Goal: Complete application form: Complete application form

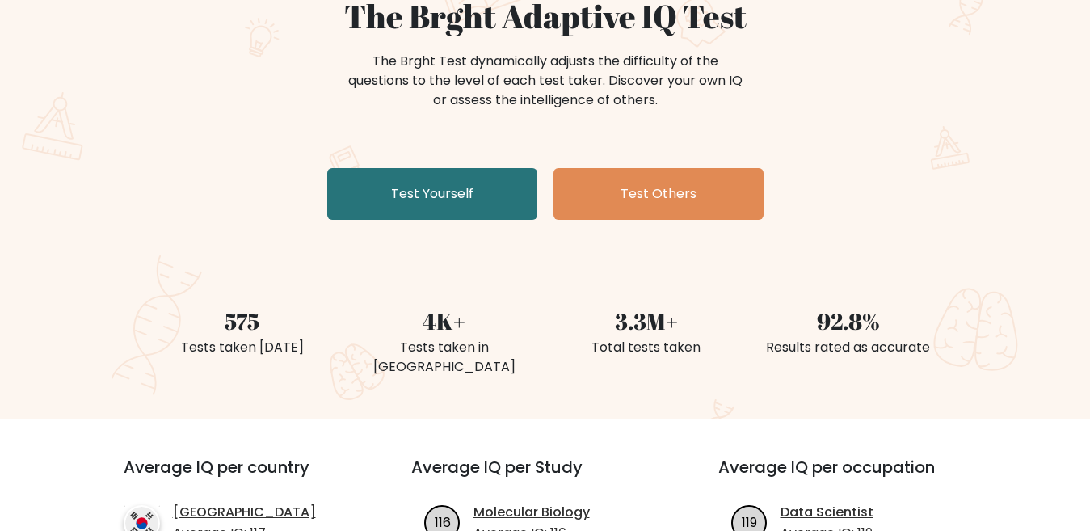
scroll to position [162, 0]
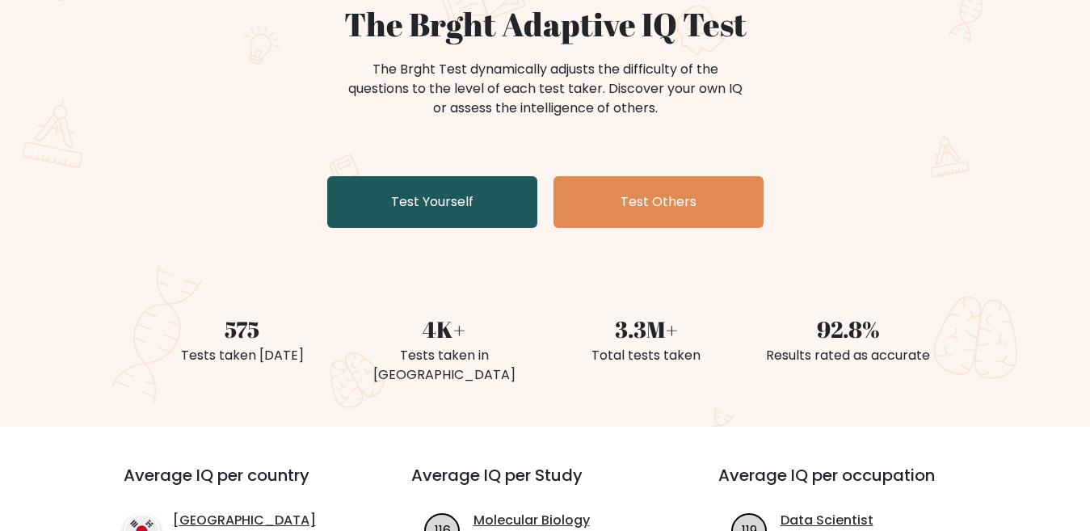
click at [424, 218] on link "Test Yourself" at bounding box center [432, 202] width 210 height 52
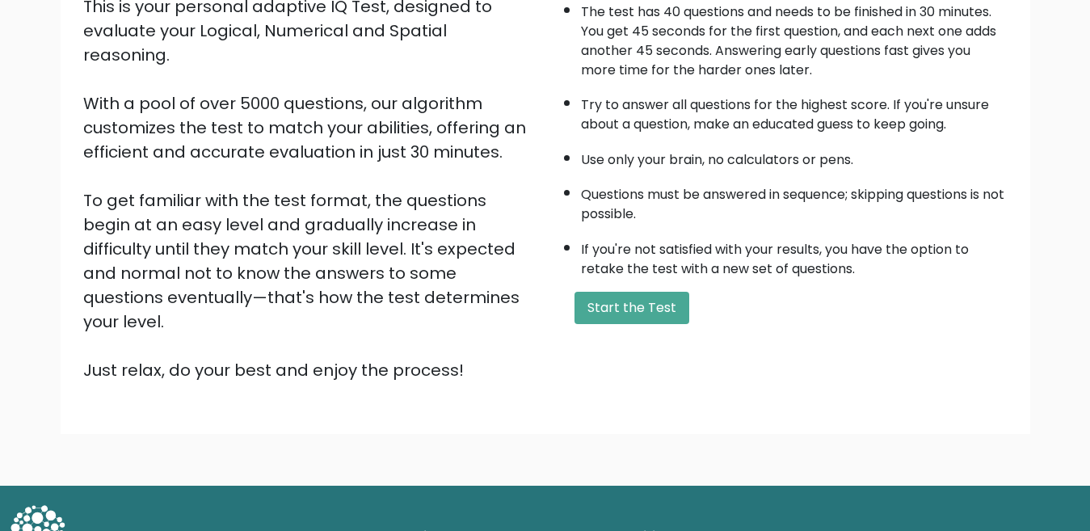
scroll to position [209, 0]
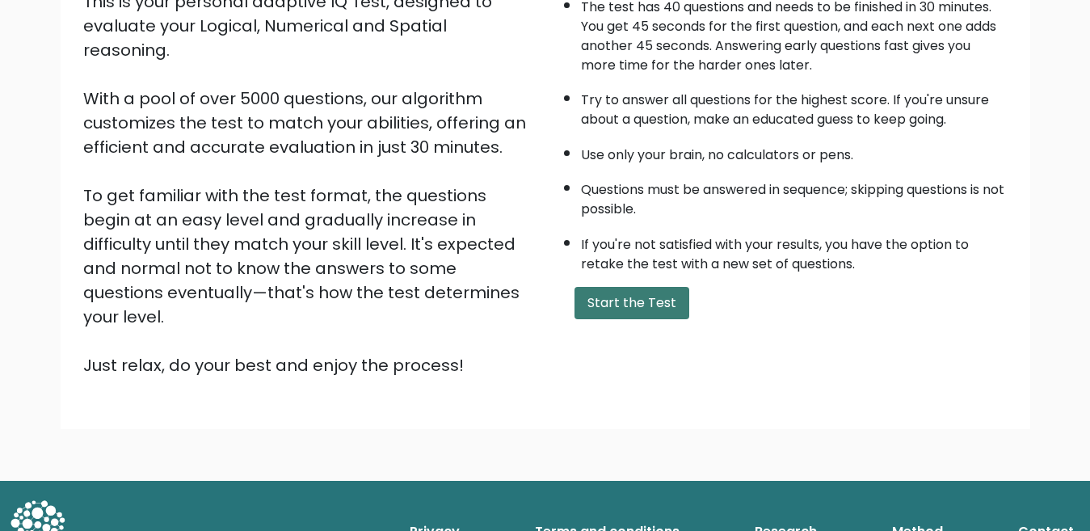
click at [622, 295] on button "Start the Test" at bounding box center [632, 303] width 115 height 32
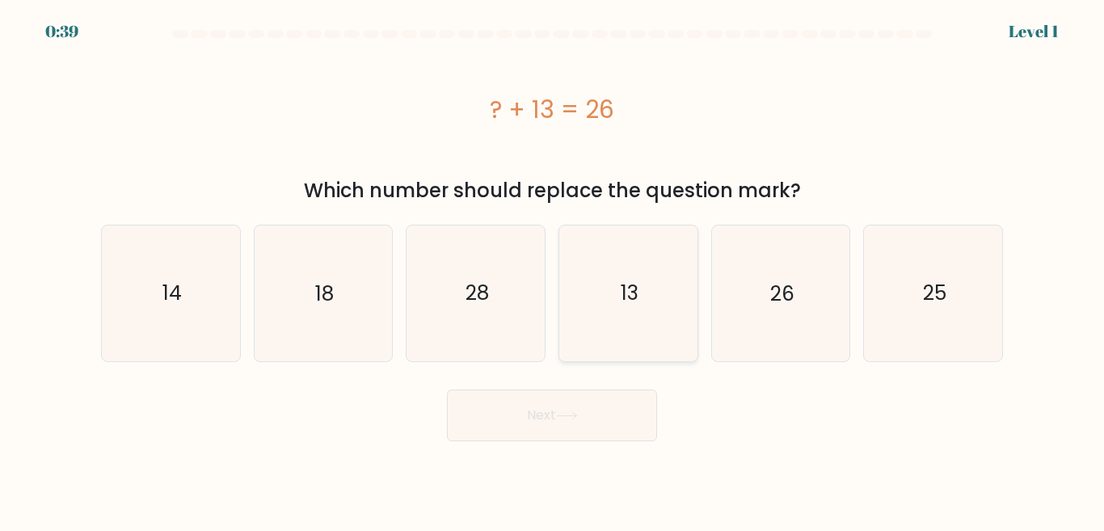
click at [591, 297] on icon "13" at bounding box center [628, 293] width 135 height 135
click at [553, 270] on input "d. 13" at bounding box center [552, 268] width 1 height 4
radio input "true"
click at [540, 420] on button "Next" at bounding box center [552, 416] width 210 height 52
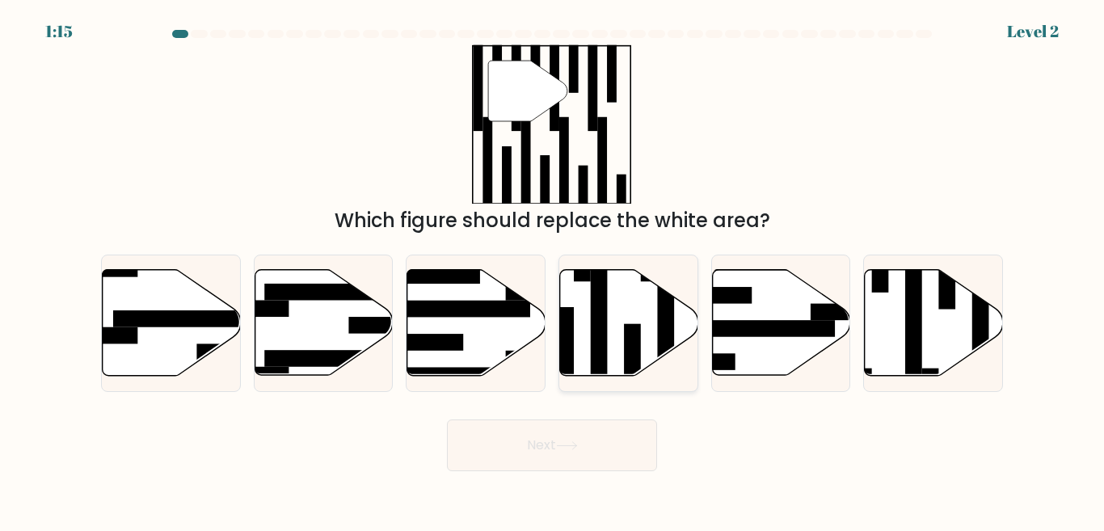
click at [611, 308] on icon at bounding box center [629, 323] width 138 height 106
click at [553, 270] on input "d." at bounding box center [552, 268] width 1 height 4
radio input "true"
click at [610, 441] on button "Next" at bounding box center [552, 446] width 210 height 52
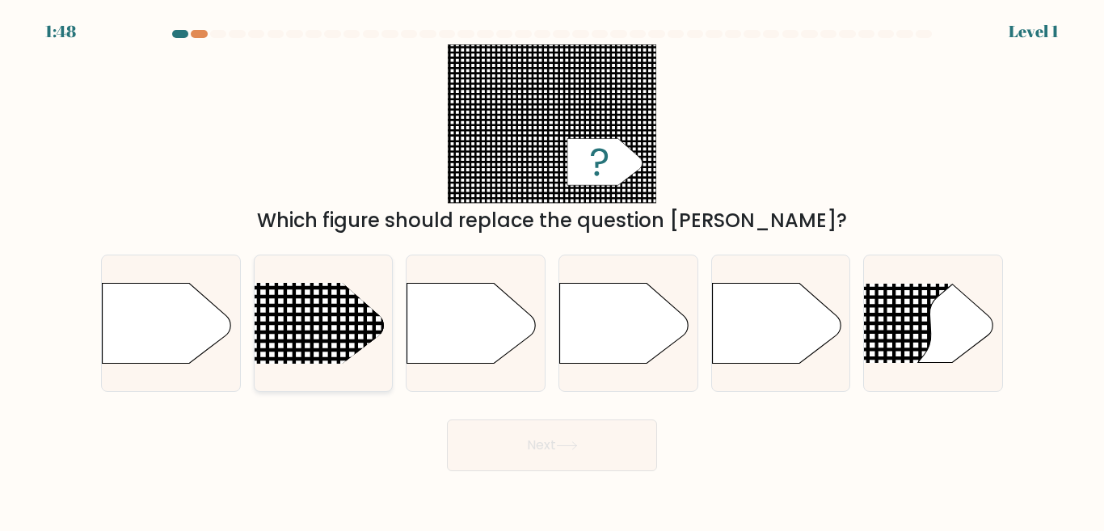
click at [298, 318] on rect at bounding box center [228, 257] width 359 height 273
click at [552, 270] on input "b." at bounding box center [552, 268] width 1 height 4
radio input "true"
click at [494, 421] on button "Next" at bounding box center [552, 446] width 210 height 52
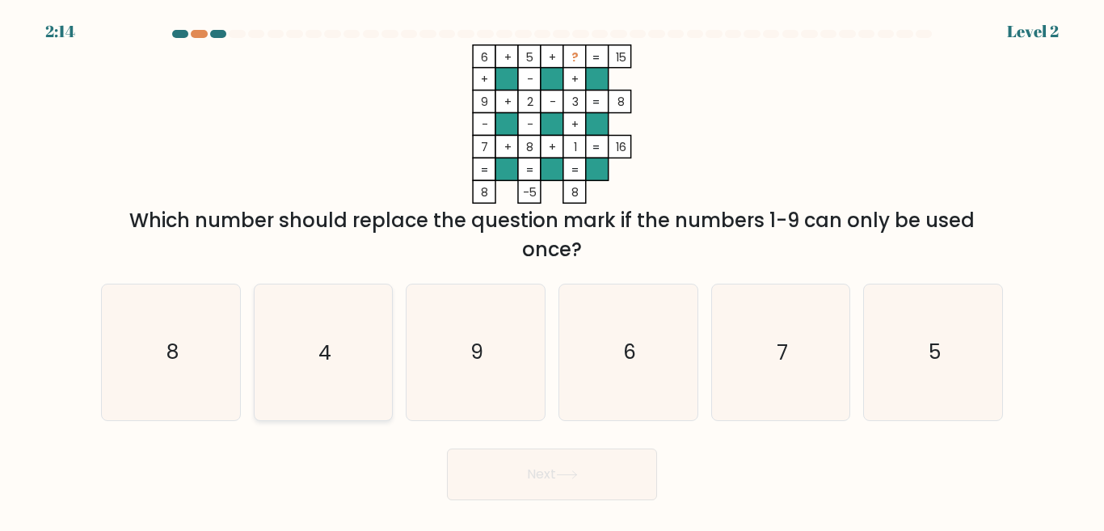
click at [351, 343] on icon "4" at bounding box center [322, 352] width 135 height 135
click at [552, 270] on input "b. 4" at bounding box center [552, 268] width 1 height 4
radio input "true"
click at [540, 456] on button "Next" at bounding box center [552, 475] width 210 height 52
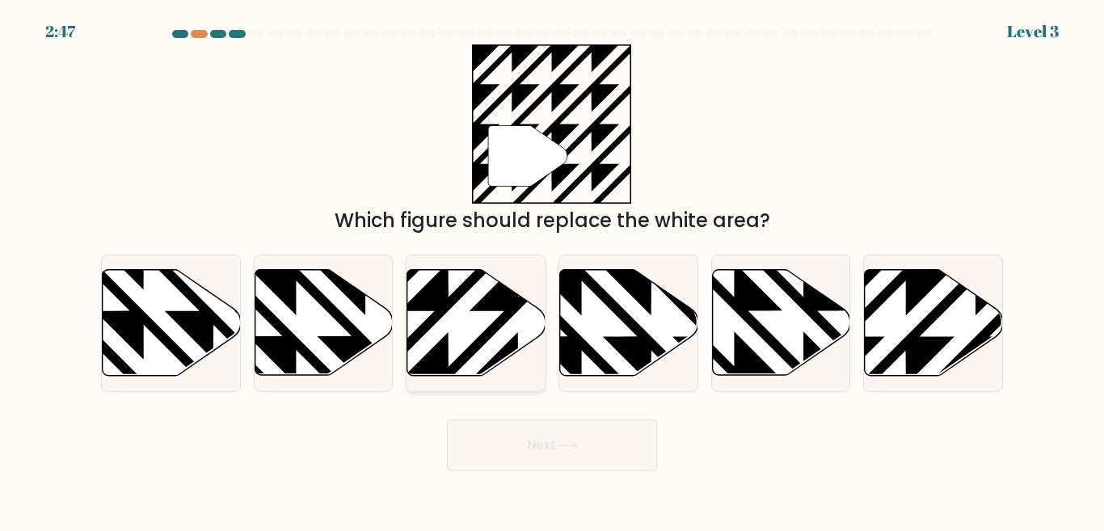
click at [504, 320] on icon at bounding box center [518, 381] width 278 height 278
click at [552, 270] on input "c." at bounding box center [552, 268] width 1 height 4
radio input "true"
click at [294, 340] on icon at bounding box center [365, 267] width 278 height 278
click at [552, 270] on input "b." at bounding box center [552, 268] width 1 height 4
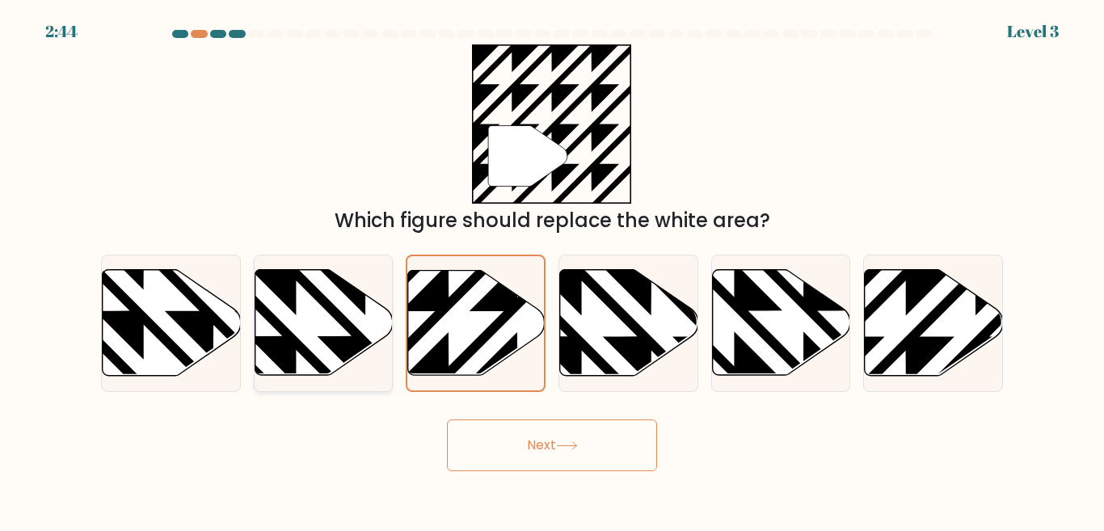
radio input "true"
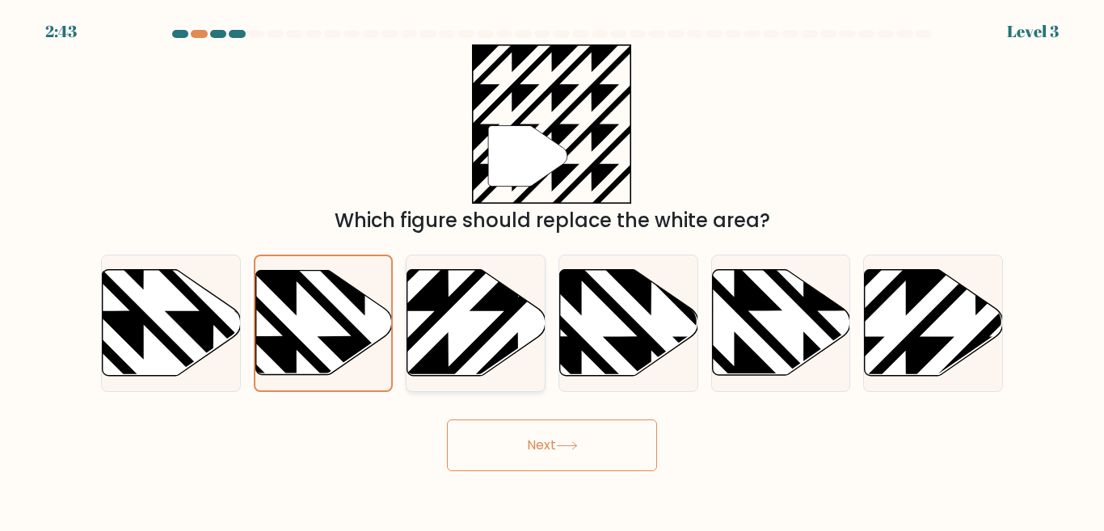
click at [431, 341] on icon at bounding box center [476, 323] width 138 height 106
click at [552, 270] on input "c." at bounding box center [552, 268] width 1 height 4
radio input "true"
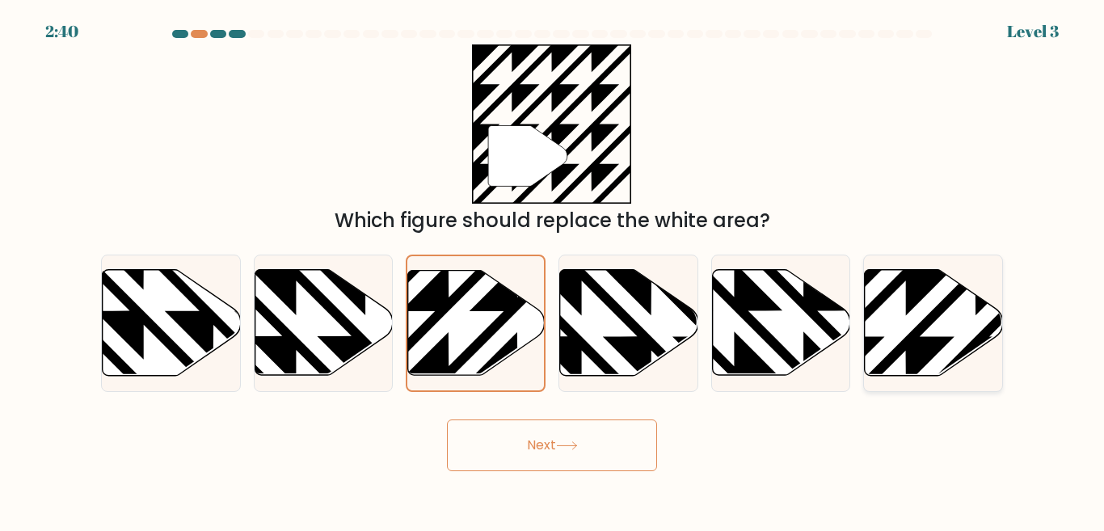
click at [882, 321] on icon at bounding box center [934, 323] width 138 height 106
click at [553, 270] on input "f." at bounding box center [552, 268] width 1 height 4
radio input "true"
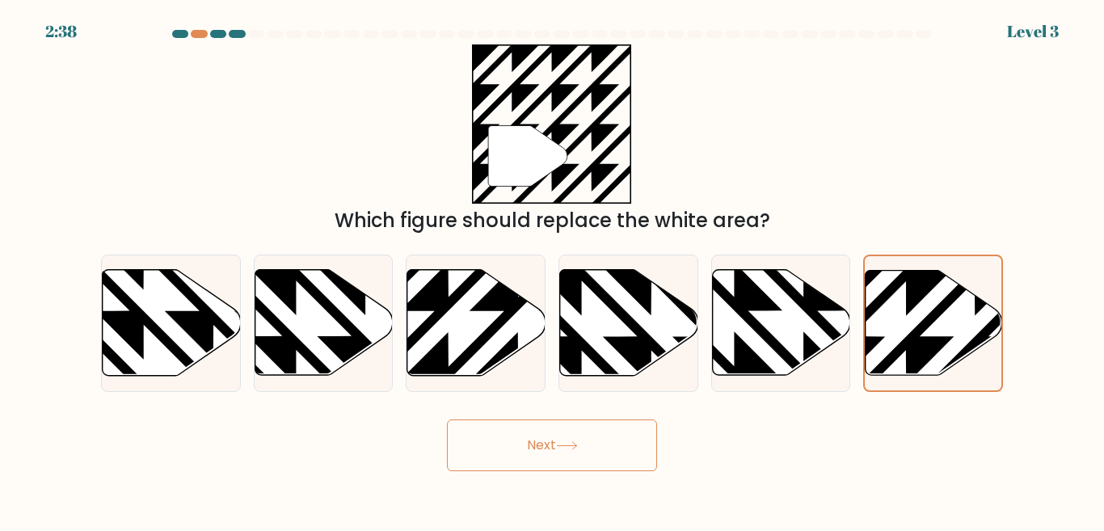
click at [588, 429] on button "Next" at bounding box center [552, 446] width 210 height 52
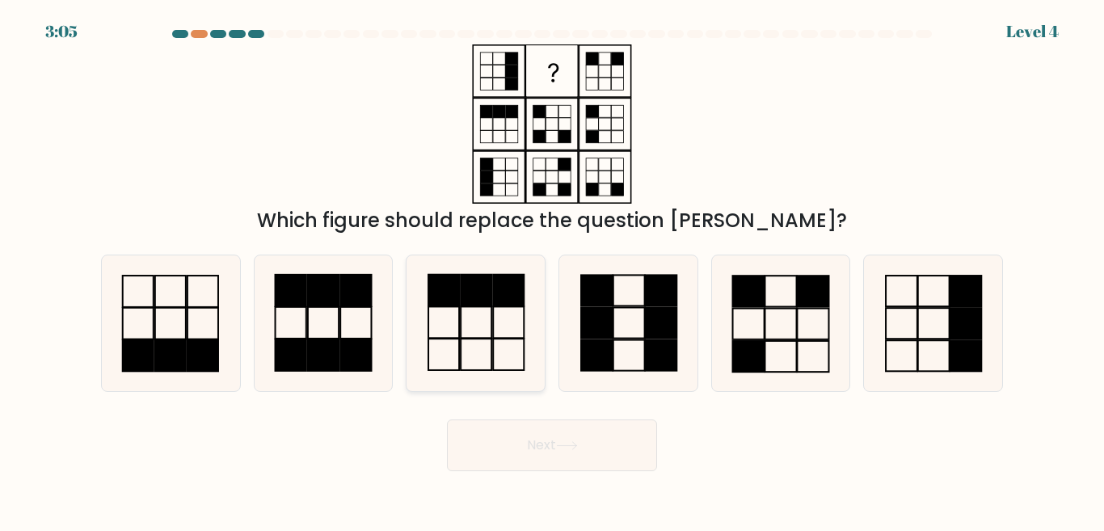
click at [490, 312] on icon at bounding box center [475, 322] width 135 height 135
click at [552, 270] on input "c." at bounding box center [552, 268] width 1 height 4
radio input "true"
click at [570, 449] on icon at bounding box center [567, 445] width 22 height 9
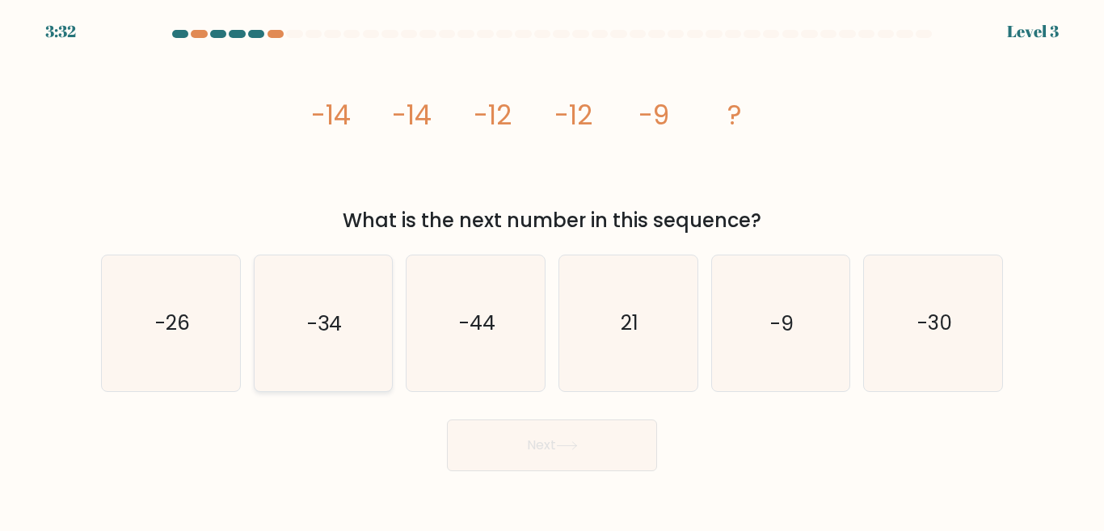
click at [365, 328] on icon "-34" at bounding box center [322, 322] width 135 height 135
click at [552, 270] on input "b. -34" at bounding box center [552, 268] width 1 height 4
radio input "true"
click at [537, 415] on div "Next" at bounding box center [552, 441] width 922 height 60
click at [565, 449] on icon at bounding box center [567, 445] width 22 height 9
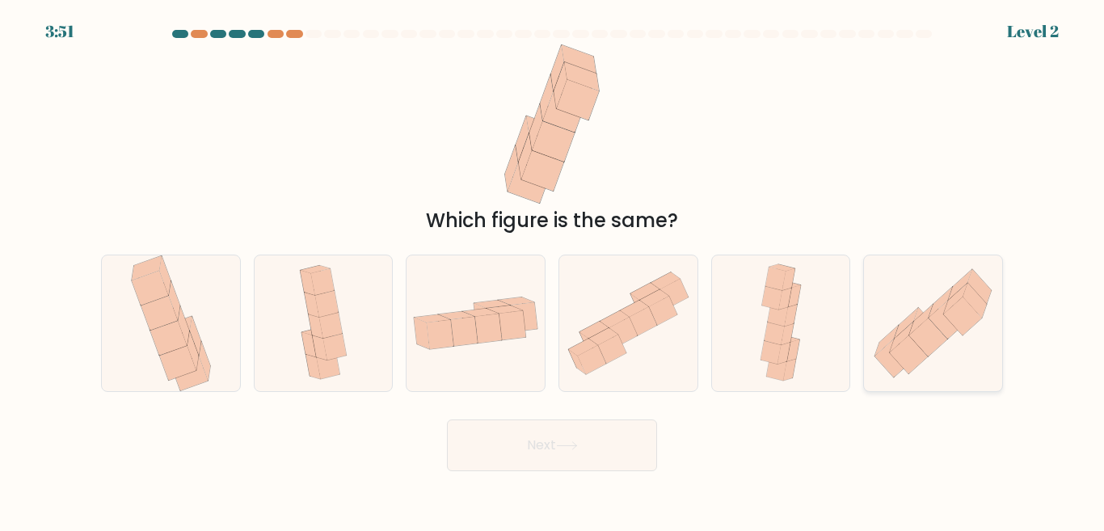
click at [900, 350] on icon at bounding box center [909, 354] width 38 height 38
click at [553, 270] on input "f." at bounding box center [552, 268] width 1 height 4
radio input "true"
click at [556, 439] on button "Next" at bounding box center [552, 446] width 210 height 52
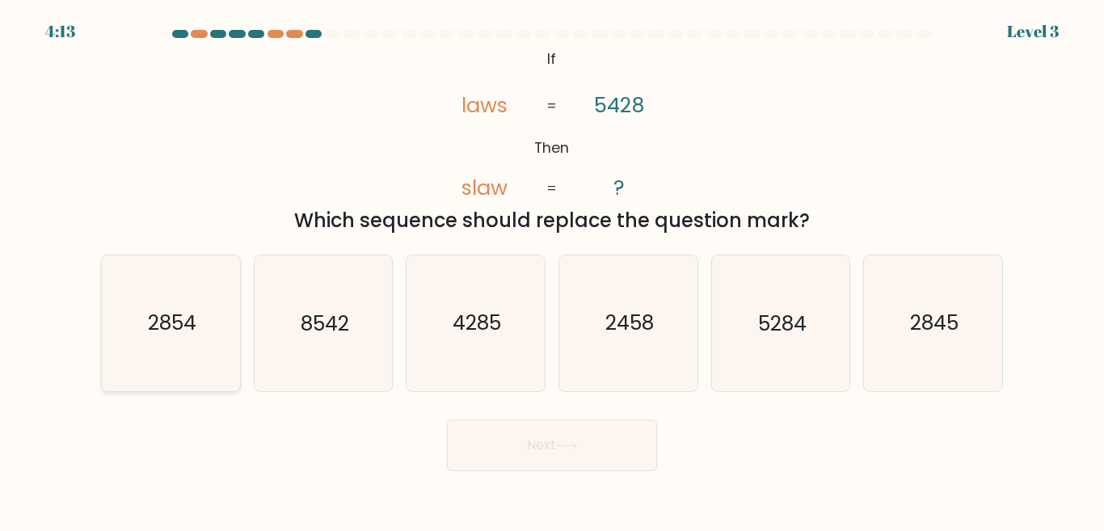
click at [157, 321] on text "2854" at bounding box center [172, 323] width 49 height 28
click at [552, 270] on input "a. 2854" at bounding box center [552, 268] width 1 height 4
radio input "true"
click at [600, 433] on button "Next" at bounding box center [552, 446] width 210 height 52
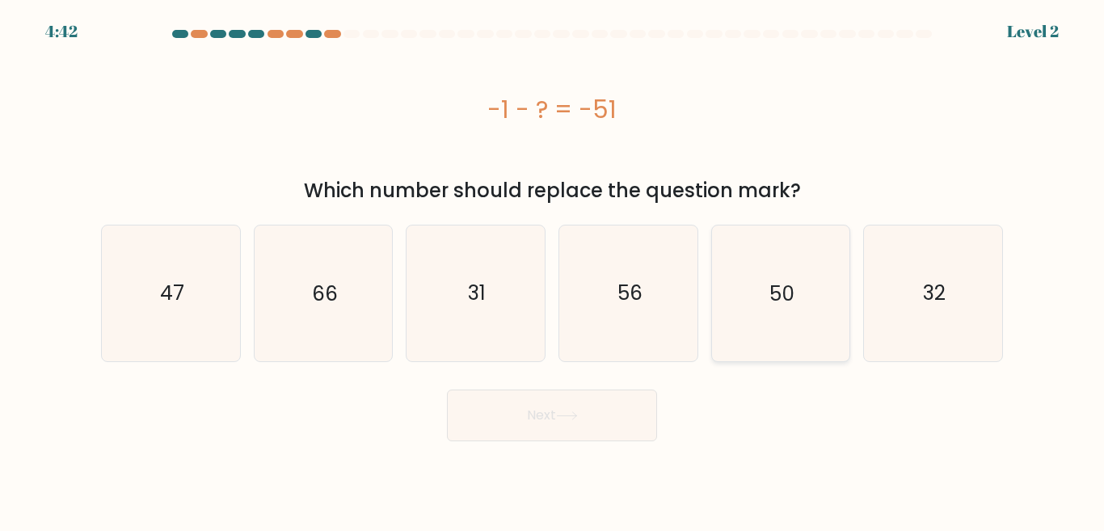
click at [782, 271] on icon "50" at bounding box center [780, 293] width 135 height 135
click at [553, 270] on input "e. 50" at bounding box center [552, 268] width 1 height 4
radio input "true"
click at [622, 400] on button "Next" at bounding box center [552, 416] width 210 height 52
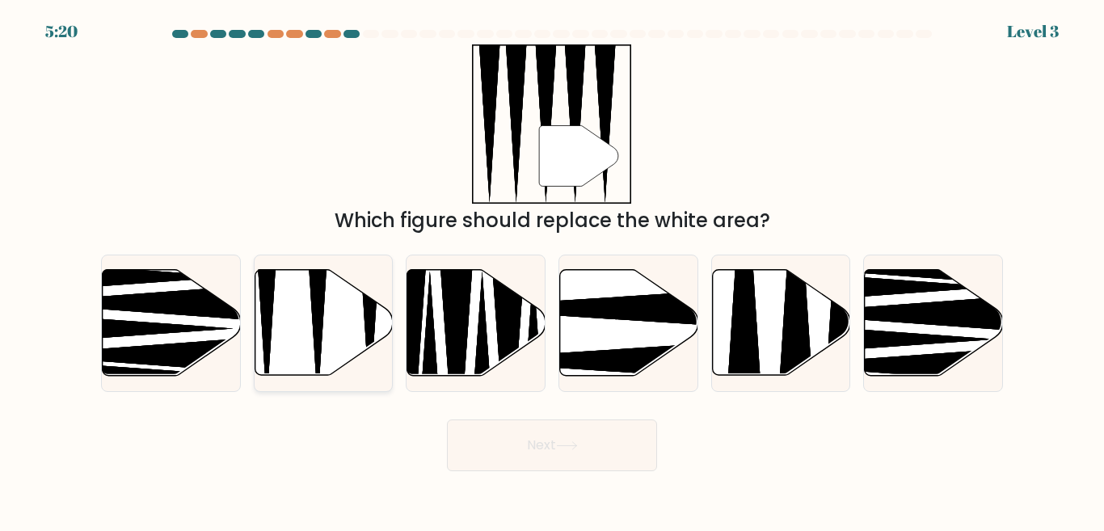
click at [346, 341] on icon at bounding box center [324, 323] width 138 height 106
click at [552, 270] on input "b." at bounding box center [552, 268] width 1 height 4
radio input "true"
click at [541, 443] on button "Next" at bounding box center [552, 446] width 210 height 52
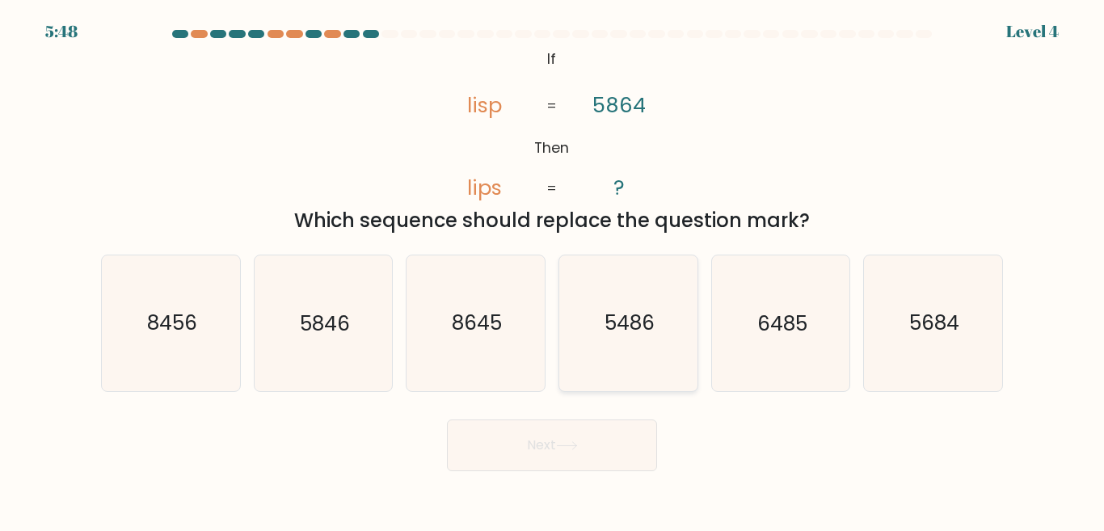
click at [648, 323] on text "5486" at bounding box center [630, 323] width 50 height 28
click at [553, 270] on input "d. 5486" at bounding box center [552, 268] width 1 height 4
radio input "true"
click at [381, 343] on icon "5846" at bounding box center [322, 322] width 135 height 135
click at [552, 270] on input "b. 5846" at bounding box center [552, 268] width 1 height 4
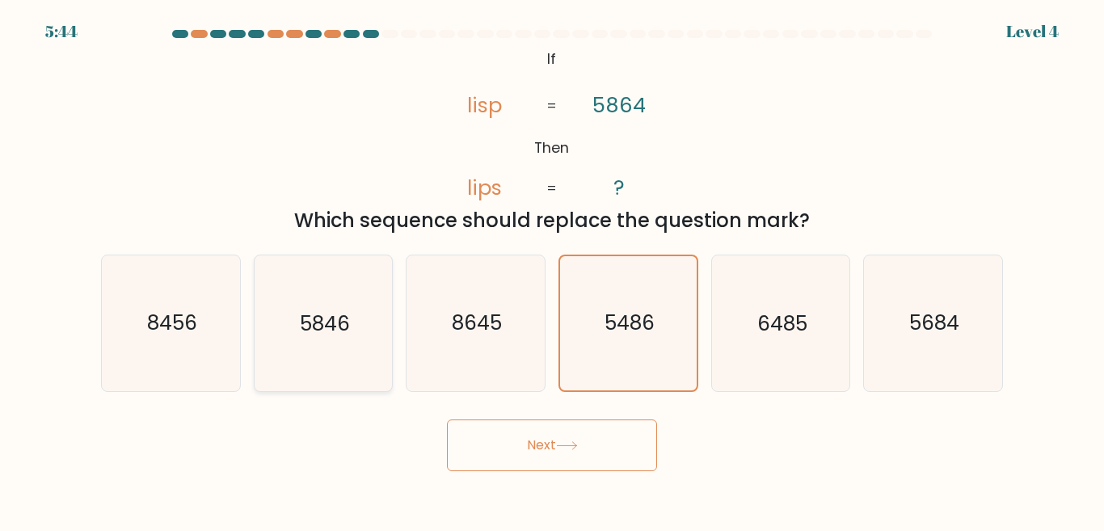
radio input "true"
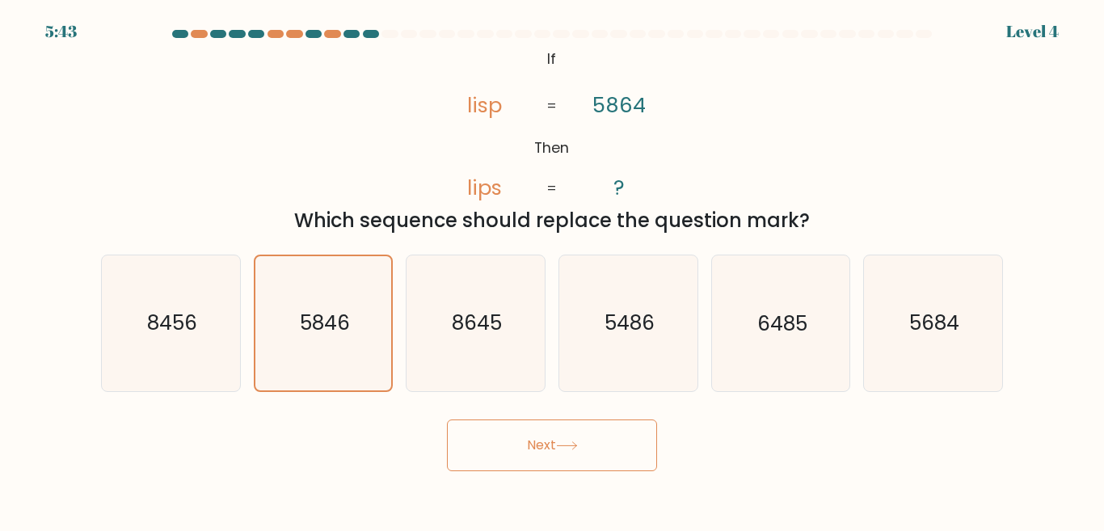
click at [501, 425] on button "Next" at bounding box center [552, 446] width 210 height 52
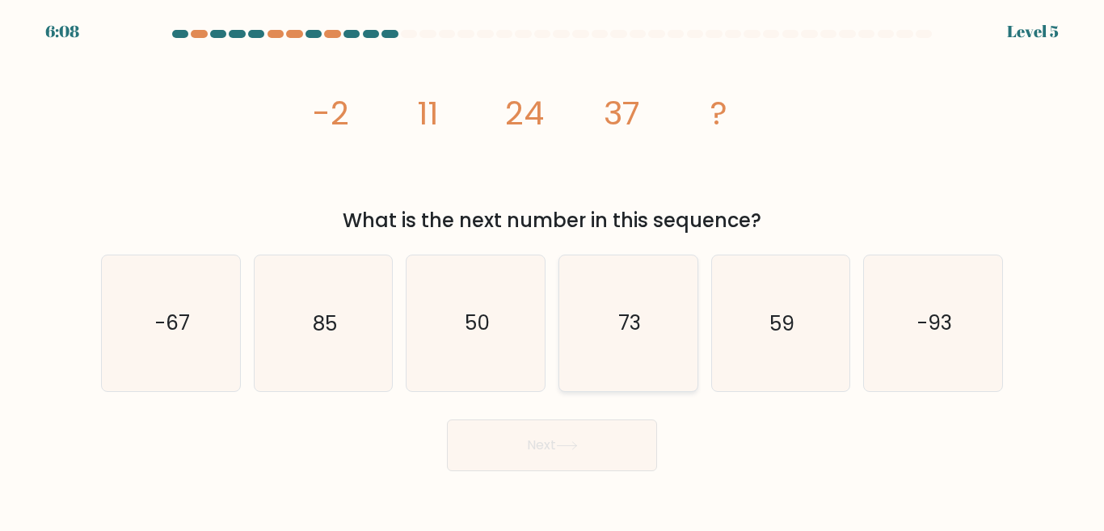
click at [659, 365] on icon "73" at bounding box center [628, 322] width 135 height 135
click at [553, 270] on input "d. 73" at bounding box center [552, 268] width 1 height 4
radio input "true"
click at [576, 441] on icon at bounding box center [567, 445] width 22 height 9
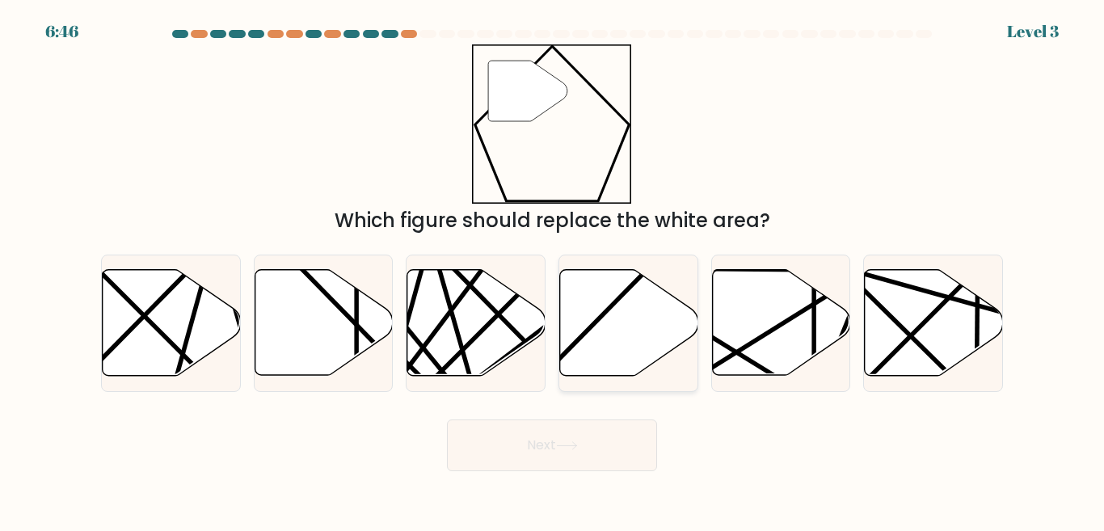
click at [604, 354] on icon at bounding box center [629, 323] width 138 height 106
click at [553, 270] on input "d." at bounding box center [552, 268] width 1 height 4
radio input "true"
click at [589, 423] on button "Next" at bounding box center [552, 446] width 210 height 52
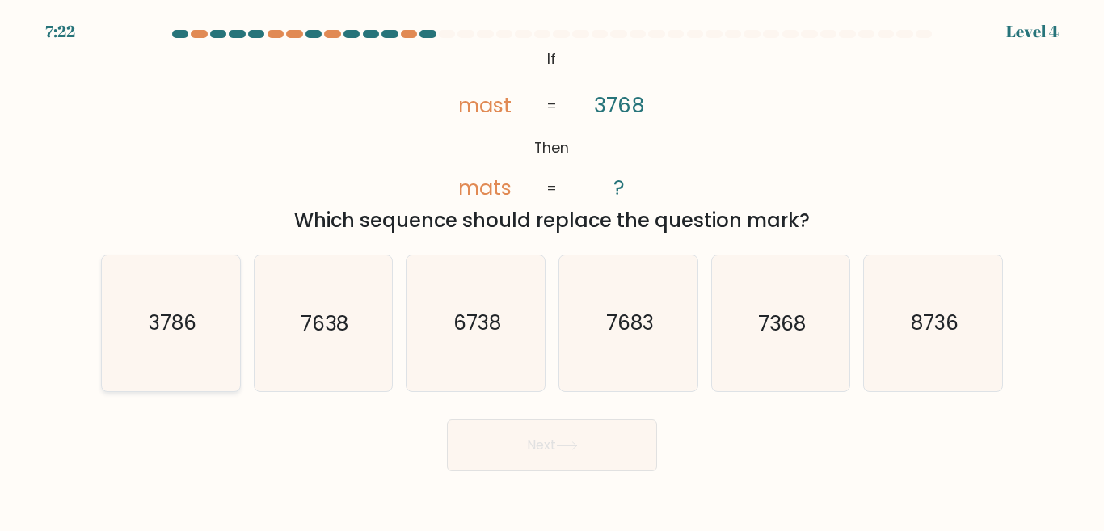
click at [232, 369] on icon "3786" at bounding box center [170, 322] width 135 height 135
click at [552, 270] on input "a. 3786" at bounding box center [552, 268] width 1 height 4
radio input "true"
click at [521, 446] on button "Next" at bounding box center [552, 446] width 210 height 52
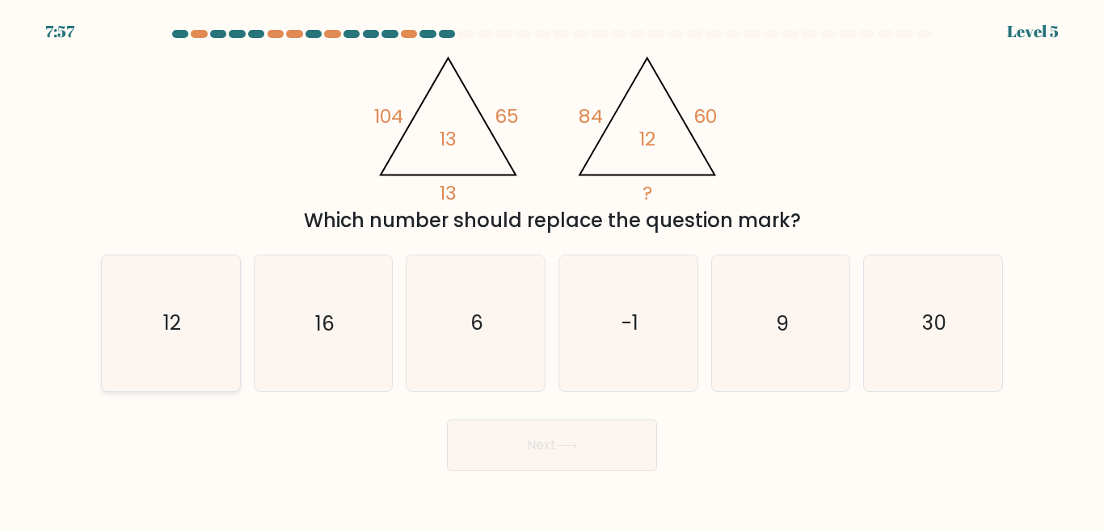
click at [166, 307] on icon "12" at bounding box center [170, 322] width 135 height 135
click at [552, 270] on input "a. 12" at bounding box center [552, 268] width 1 height 4
radio input "true"
click at [553, 443] on button "Next" at bounding box center [552, 446] width 210 height 52
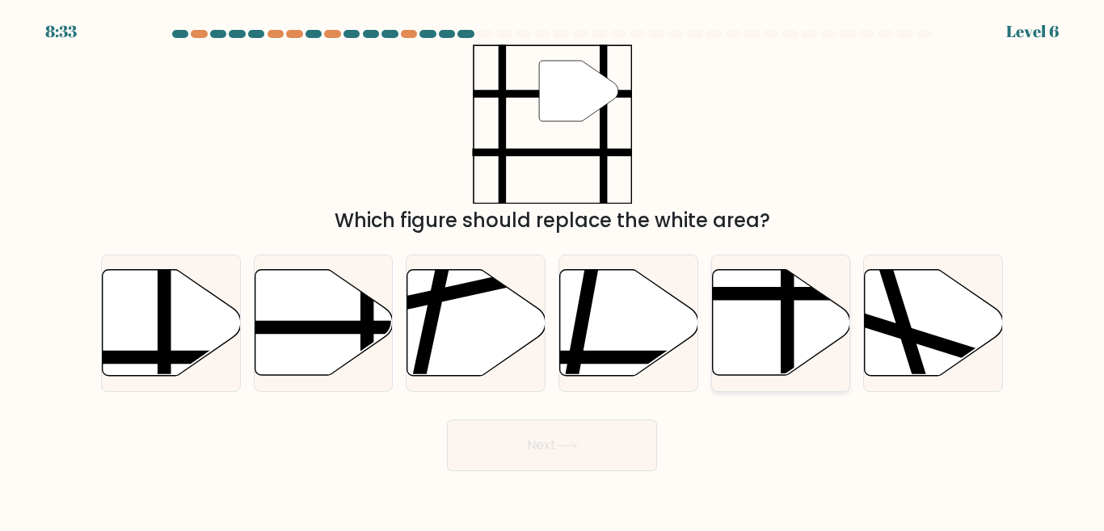
click at [766, 327] on icon at bounding box center [781, 323] width 138 height 106
click at [553, 270] on input "e." at bounding box center [552, 268] width 1 height 4
radio input "true"
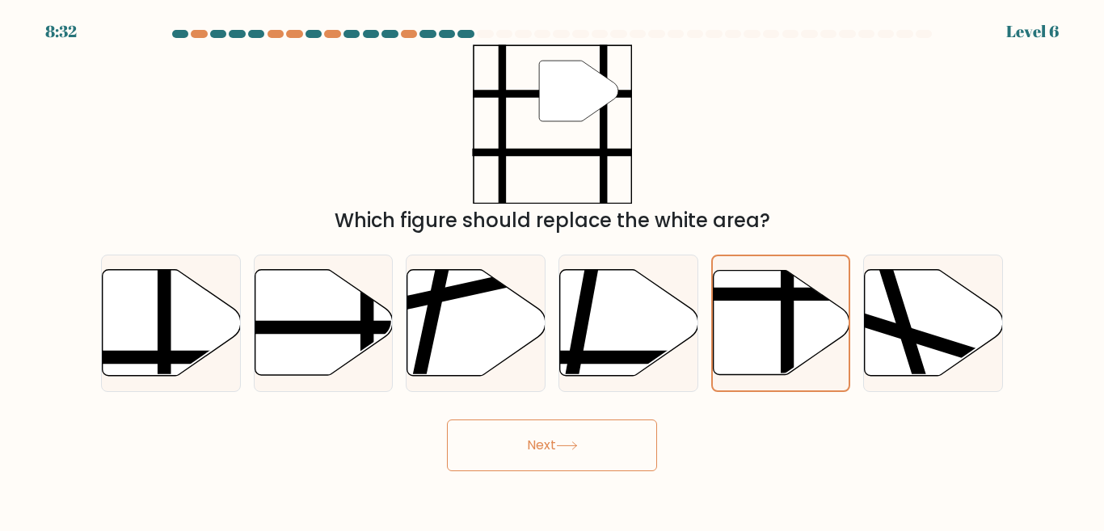
click at [601, 432] on button "Next" at bounding box center [552, 446] width 210 height 52
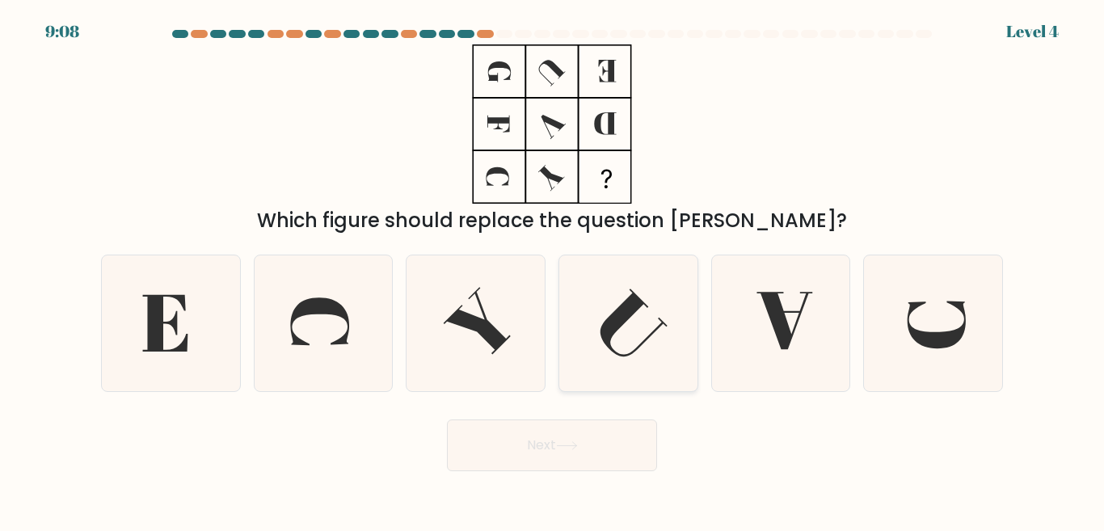
click at [633, 283] on icon at bounding box center [628, 322] width 135 height 135
click at [553, 270] on input "d." at bounding box center [552, 268] width 1 height 4
radio input "true"
click at [216, 325] on icon at bounding box center [170, 322] width 135 height 135
click at [552, 270] on input "a." at bounding box center [552, 268] width 1 height 4
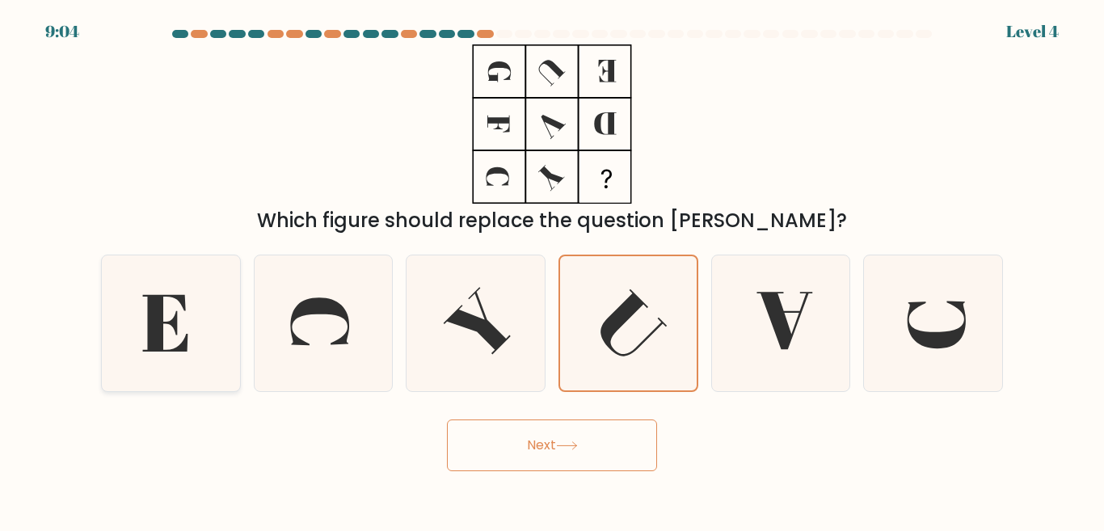
radio input "true"
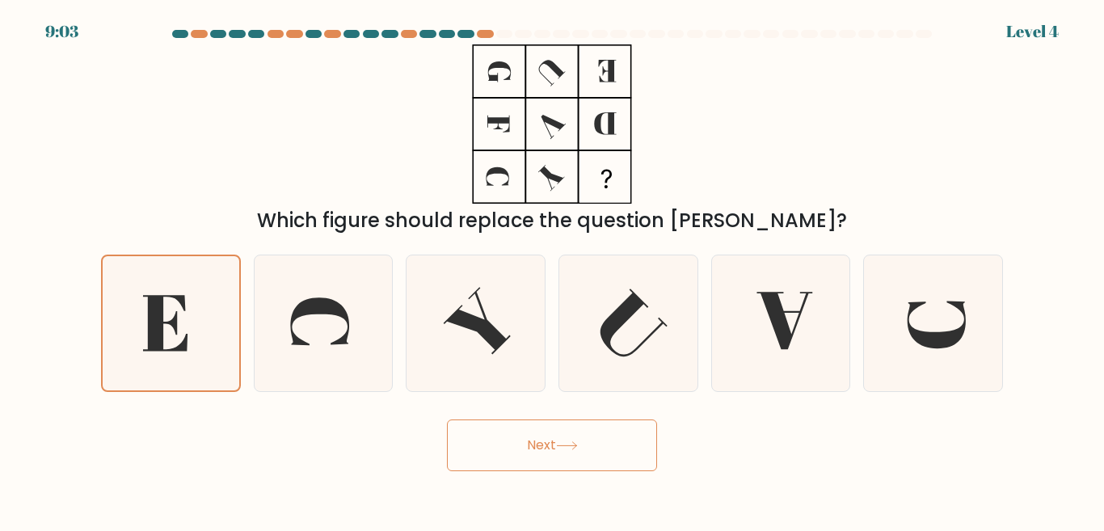
click at [517, 415] on div "Next" at bounding box center [552, 441] width 922 height 60
click at [531, 422] on button "Next" at bounding box center [552, 446] width 210 height 52
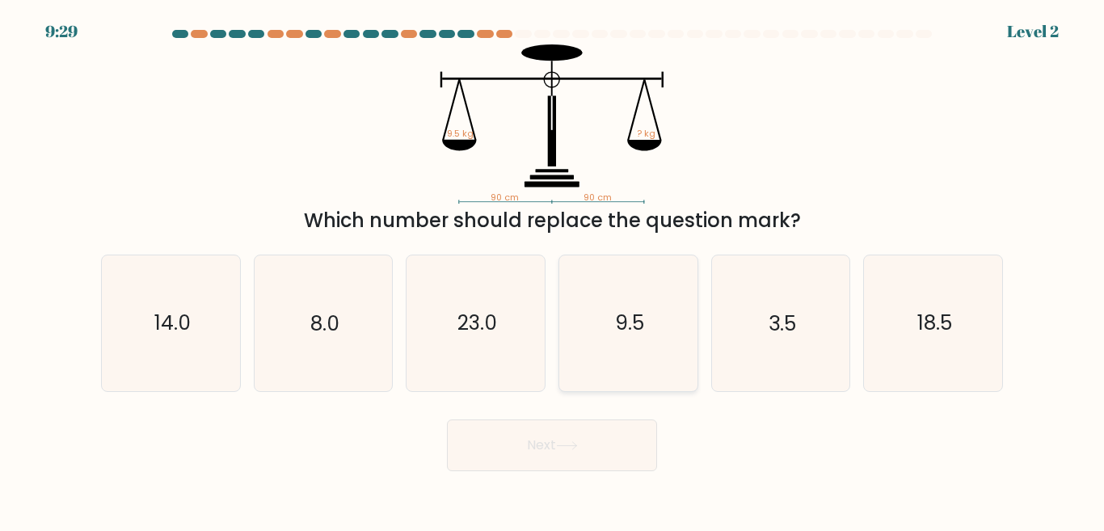
click at [623, 340] on icon "9.5" at bounding box center [628, 322] width 135 height 135
click at [553, 270] on input "d. 9.5" at bounding box center [552, 268] width 1 height 4
radio input "true"
click at [610, 436] on button "Next" at bounding box center [552, 446] width 210 height 52
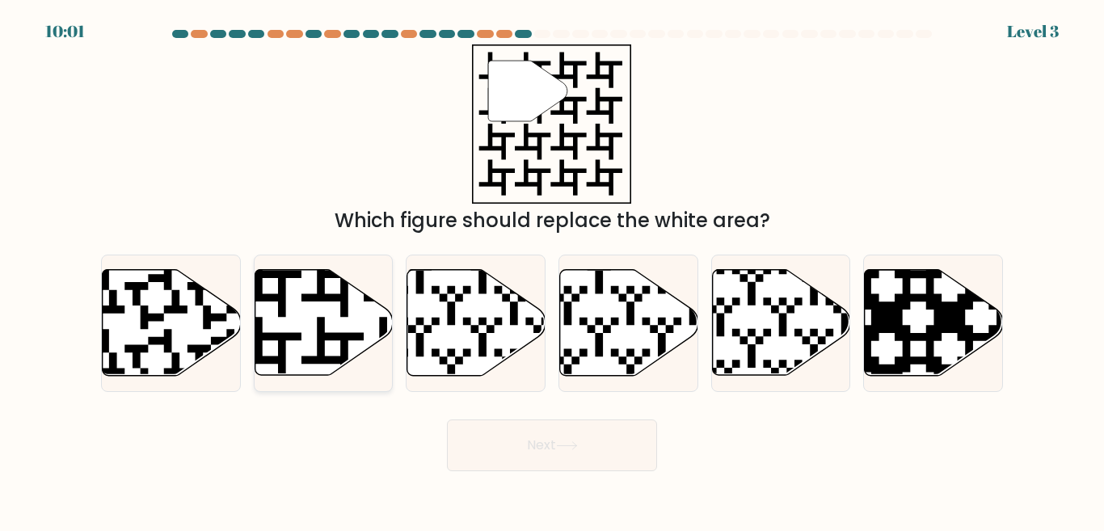
click at [341, 281] on icon at bounding box center [363, 380] width 251 height 251
click at [552, 270] on input "b." at bounding box center [552, 268] width 1 height 4
radio input "true"
click at [483, 410] on form "a." at bounding box center [552, 250] width 1104 height 441
click at [519, 435] on button "Next" at bounding box center [552, 446] width 210 height 52
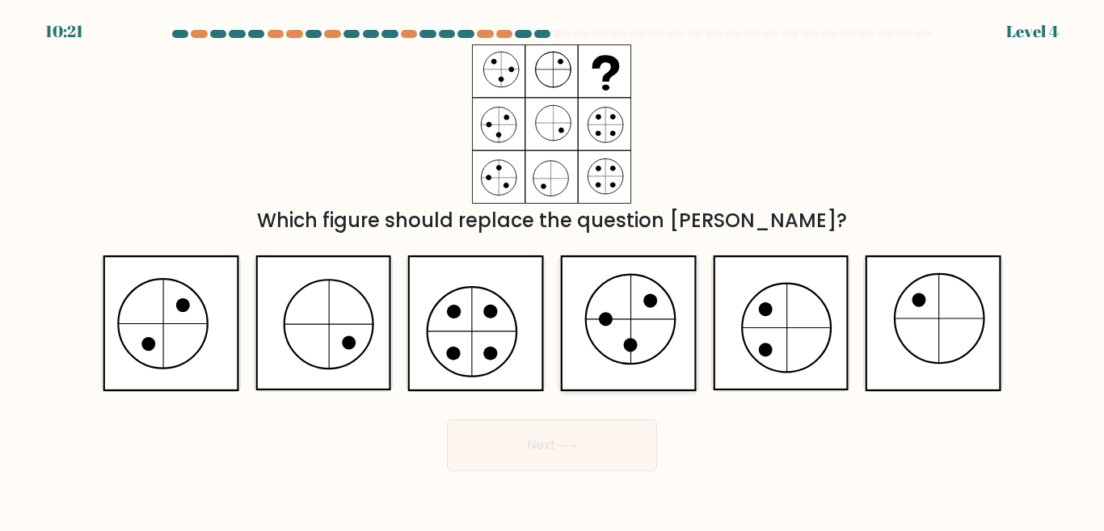
click at [655, 313] on icon at bounding box center [628, 322] width 136 height 135
click at [553, 270] on input "d." at bounding box center [552, 268] width 1 height 4
radio input "true"
click at [594, 463] on button "Next" at bounding box center [552, 446] width 210 height 52
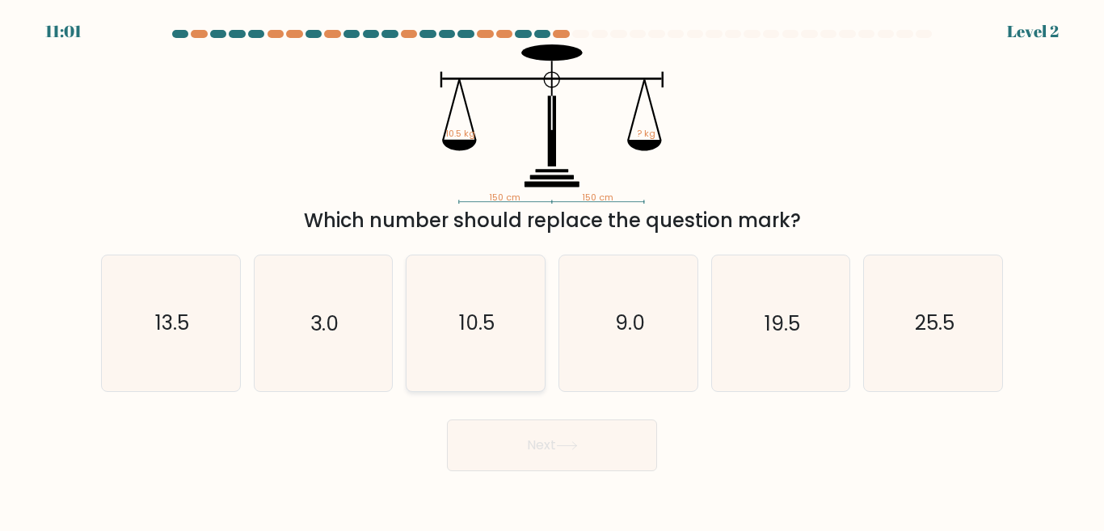
click at [441, 327] on icon "10.5" at bounding box center [475, 322] width 135 height 135
click at [552, 270] on input "c. 10.5" at bounding box center [552, 268] width 1 height 4
radio input "true"
click at [488, 452] on button "Next" at bounding box center [552, 446] width 210 height 52
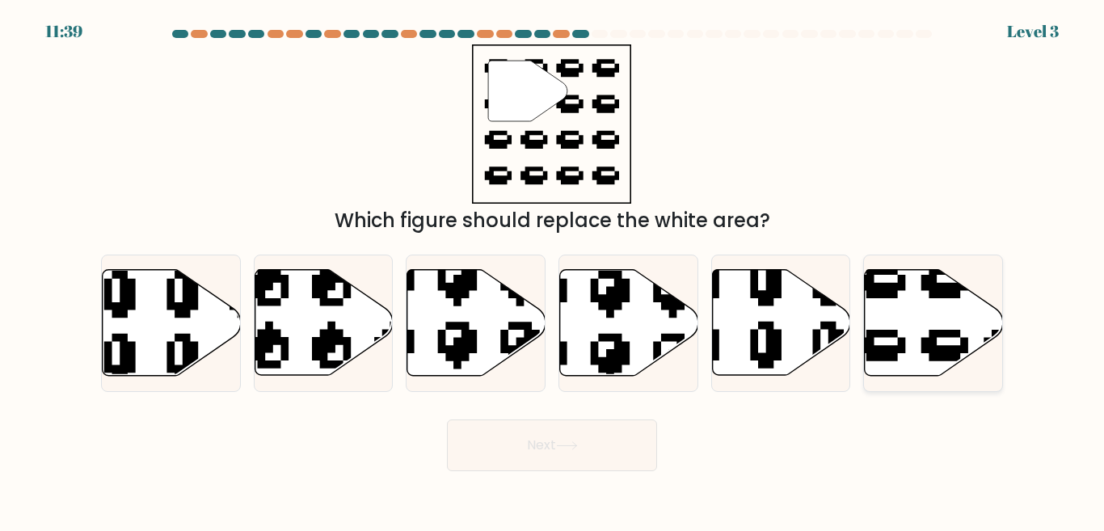
click at [875, 306] on icon at bounding box center [934, 323] width 138 height 106
click at [553, 270] on input "f." at bounding box center [552, 268] width 1 height 4
radio input "true"
click at [583, 437] on button "Next" at bounding box center [552, 446] width 210 height 52
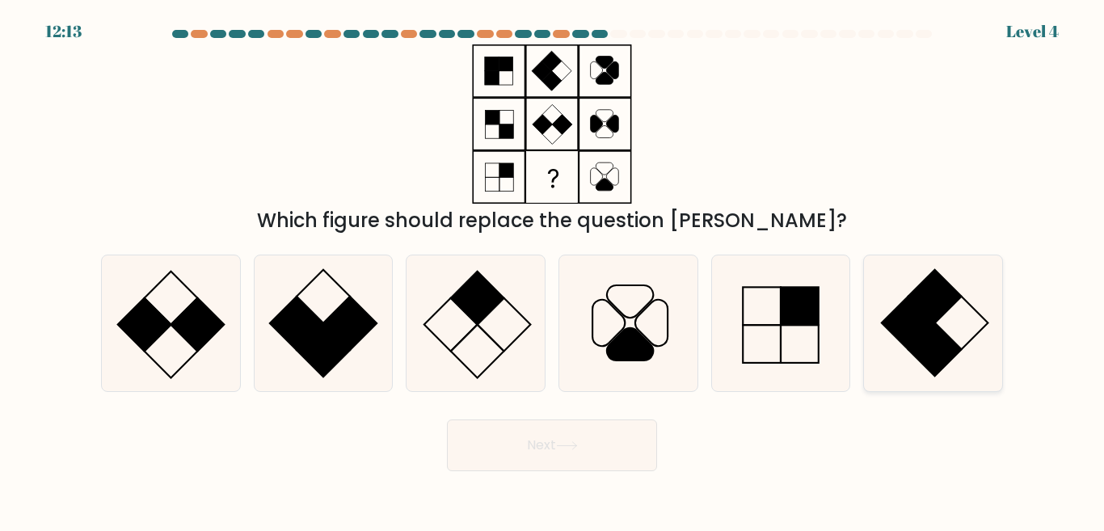
click at [960, 303] on icon at bounding box center [933, 322] width 135 height 135
click at [553, 270] on input "f." at bounding box center [552, 268] width 1 height 4
radio input "true"
click at [466, 320] on icon at bounding box center [475, 322] width 135 height 135
click at [552, 270] on input "c." at bounding box center [552, 268] width 1 height 4
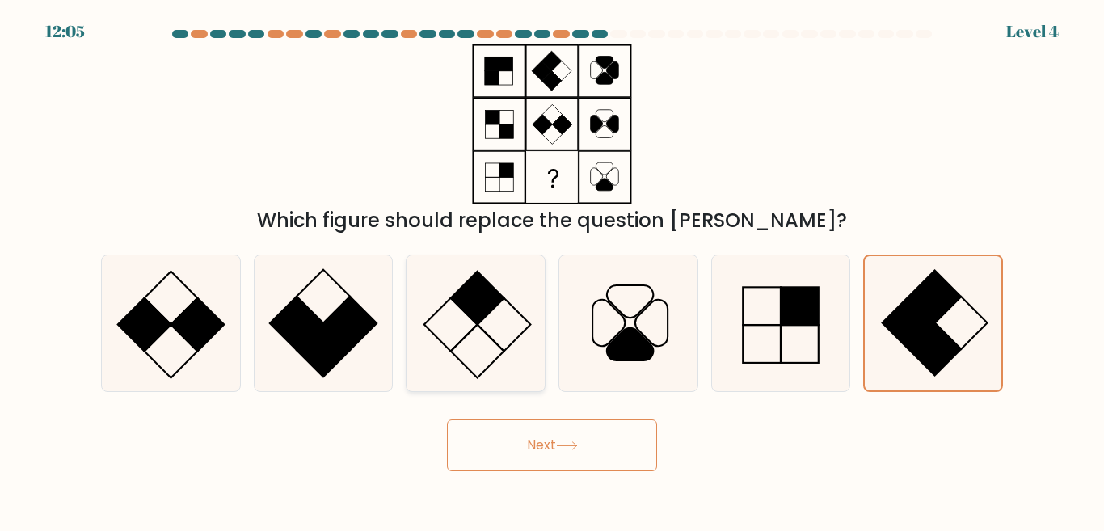
radio input "true"
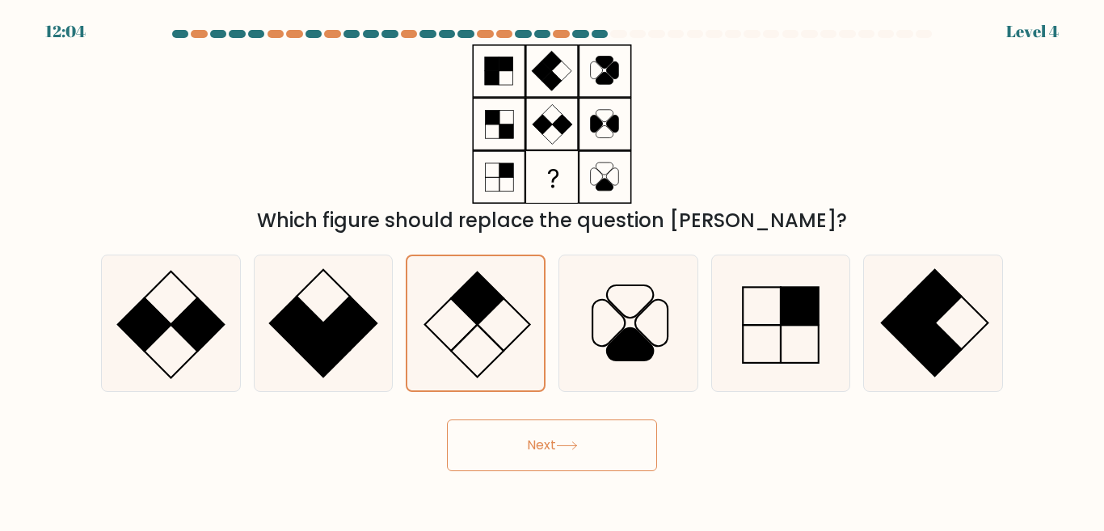
click at [516, 439] on button "Next" at bounding box center [552, 446] width 210 height 52
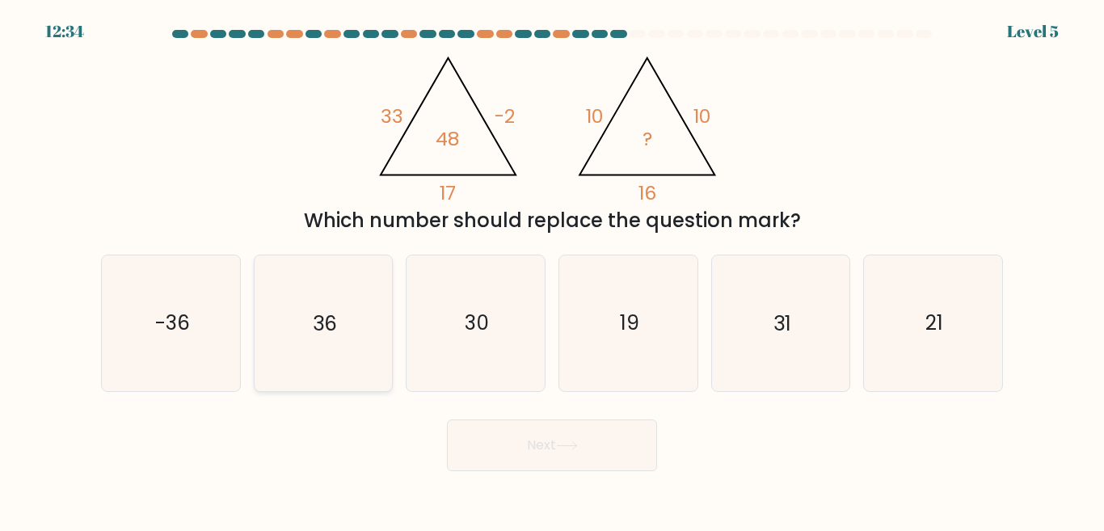
click at [297, 333] on icon "36" at bounding box center [322, 322] width 135 height 135
click at [552, 270] on input "b. 36" at bounding box center [552, 268] width 1 height 4
radio input "true"
click at [484, 428] on button "Next" at bounding box center [552, 446] width 210 height 52
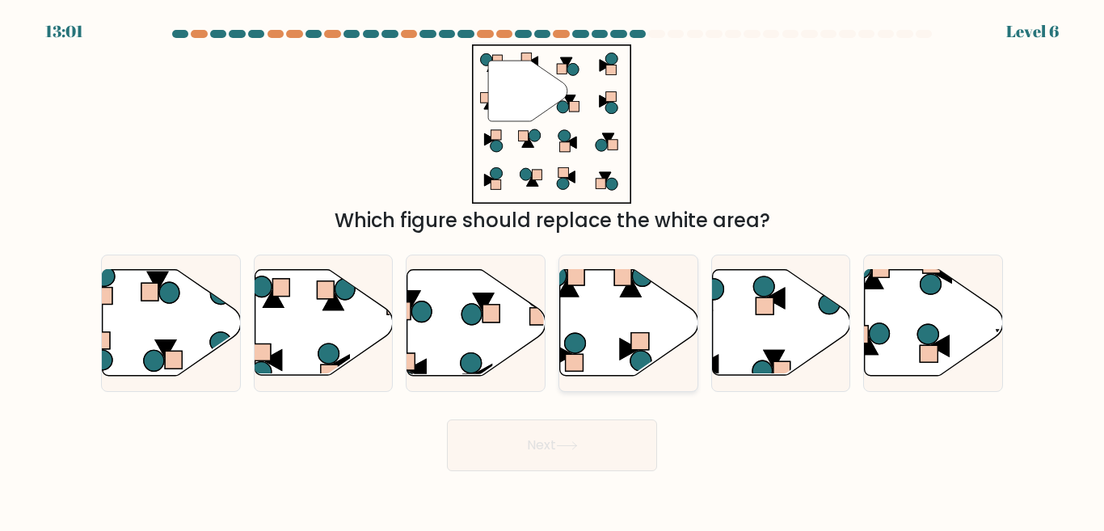
click at [662, 331] on icon at bounding box center [629, 323] width 138 height 106
click at [553, 270] on input "d." at bounding box center [552, 268] width 1 height 4
radio input "true"
click at [552, 445] on button "Next" at bounding box center [552, 446] width 210 height 52
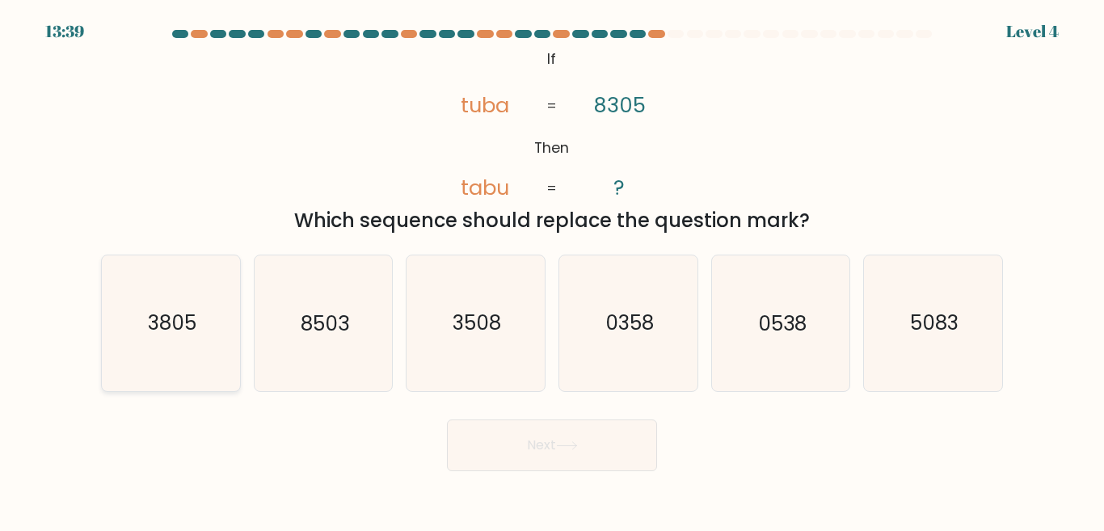
click at [165, 355] on icon "3805" at bounding box center [170, 322] width 135 height 135
click at [552, 270] on input "a. 3805" at bounding box center [552, 268] width 1 height 4
radio input "true"
click at [598, 462] on button "Next" at bounding box center [552, 446] width 210 height 52
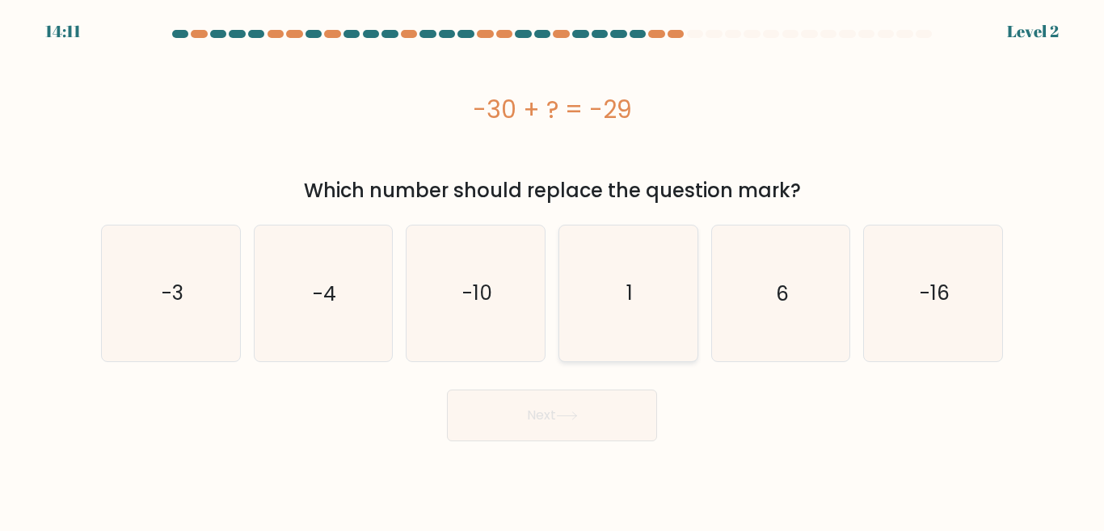
click at [653, 314] on icon "1" at bounding box center [628, 293] width 135 height 135
click at [553, 270] on input "d. 1" at bounding box center [552, 268] width 1 height 4
radio input "true"
click at [567, 439] on button "Next" at bounding box center [552, 416] width 210 height 52
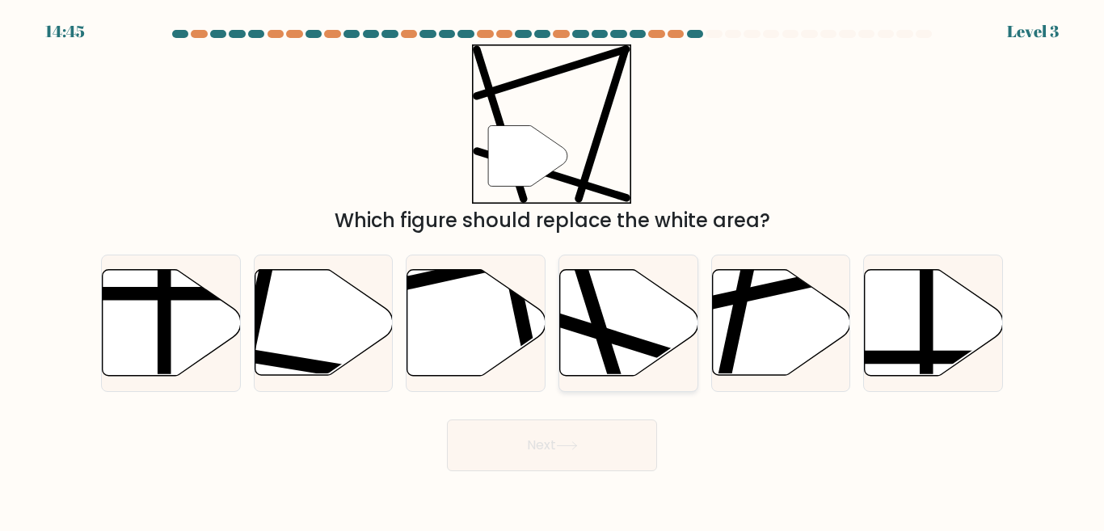
click at [614, 318] on icon at bounding box center [629, 323] width 138 height 106
click at [553, 270] on input "d." at bounding box center [552, 268] width 1 height 4
radio input "true"
click at [591, 432] on button "Next" at bounding box center [552, 446] width 210 height 52
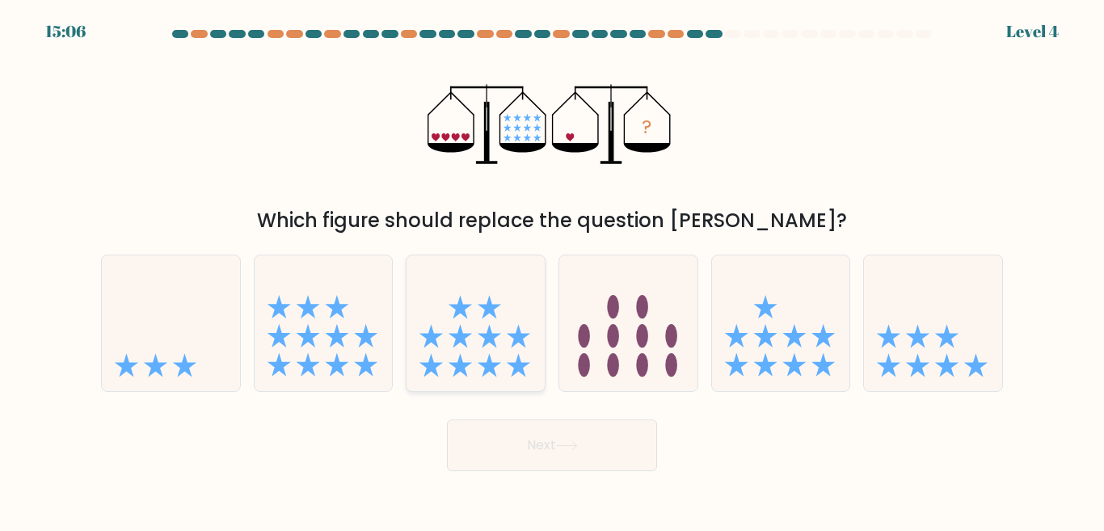
click at [466, 344] on icon at bounding box center [460, 335] width 23 height 23
click at [552, 270] on input "c." at bounding box center [552, 268] width 1 height 4
radio input "true"
click at [633, 462] on button "Next" at bounding box center [552, 446] width 210 height 52
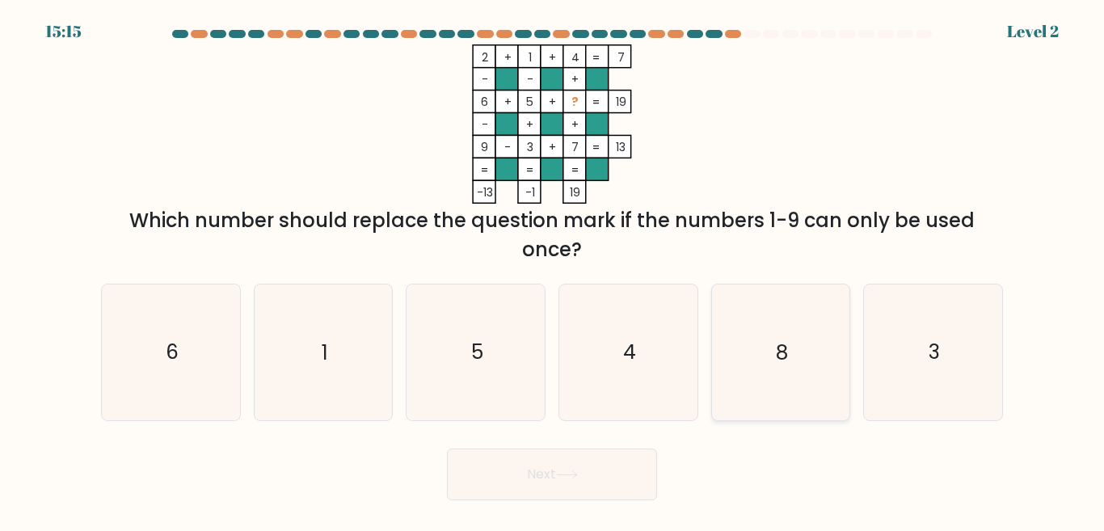
click at [848, 347] on icon "8" at bounding box center [780, 352] width 135 height 135
click at [553, 270] on input "e. 8" at bounding box center [552, 268] width 1 height 4
radio input "true"
click at [554, 480] on button "Next" at bounding box center [552, 475] width 210 height 52
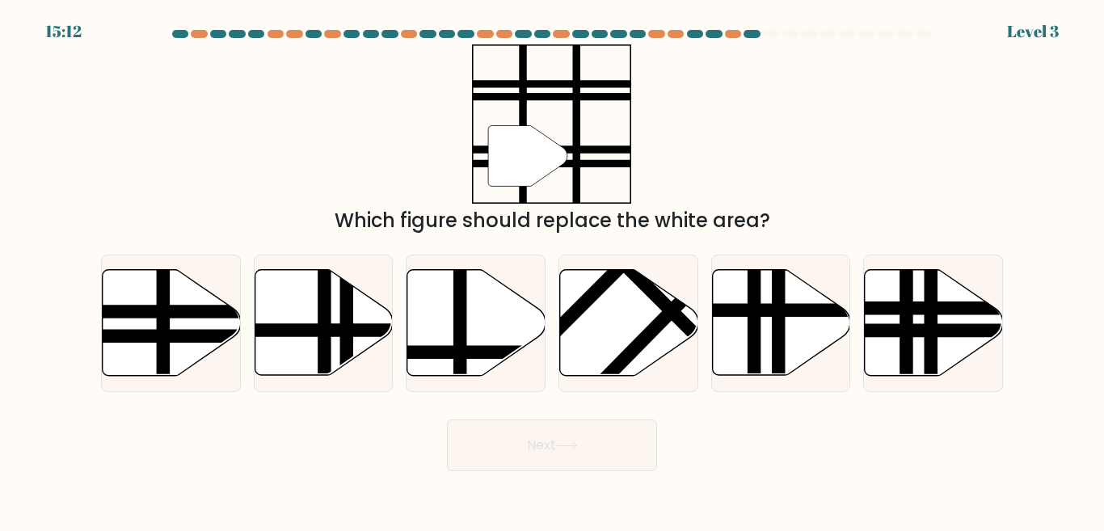
click at [543, 469] on button "Next" at bounding box center [552, 446] width 210 height 52
click at [163, 303] on line at bounding box center [163, 267] width 0 height 278
click at [552, 270] on input "a." at bounding box center [552, 268] width 1 height 4
radio input "true"
click at [508, 445] on button "Next" at bounding box center [552, 446] width 210 height 52
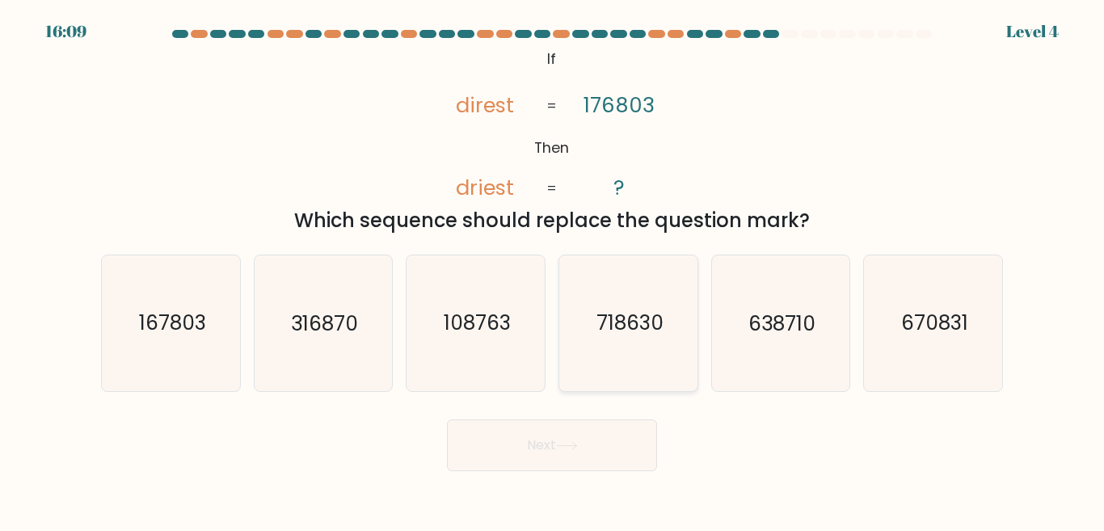
click at [645, 331] on text "718630" at bounding box center [629, 323] width 67 height 28
click at [553, 270] on input "d. 718630" at bounding box center [552, 268] width 1 height 4
radio input "true"
click at [570, 438] on button "Next" at bounding box center [552, 446] width 210 height 52
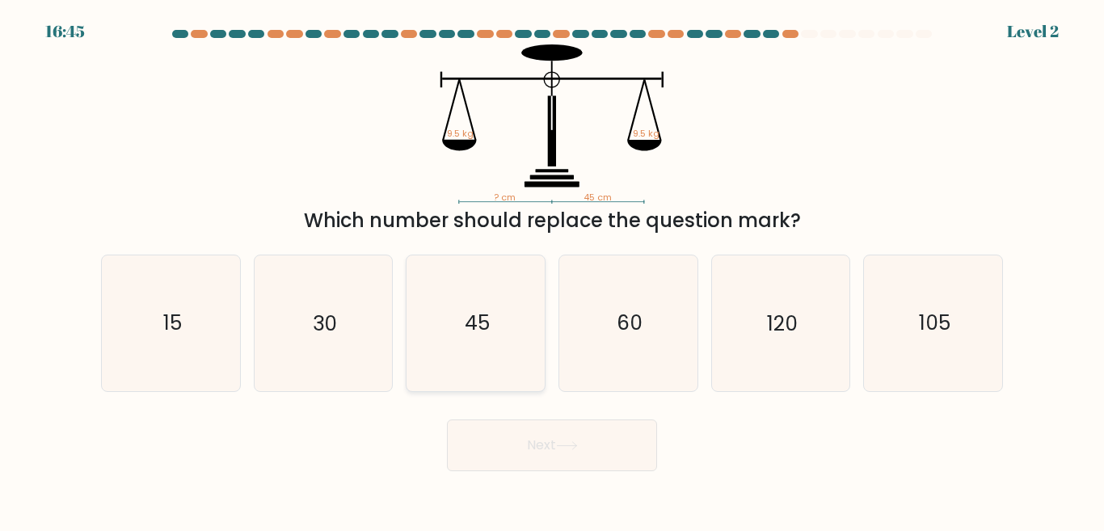
click at [480, 365] on icon "45" at bounding box center [475, 322] width 135 height 135
click at [552, 270] on input "c. 45" at bounding box center [552, 268] width 1 height 4
radio input "true"
click at [520, 441] on button "Next" at bounding box center [552, 446] width 210 height 52
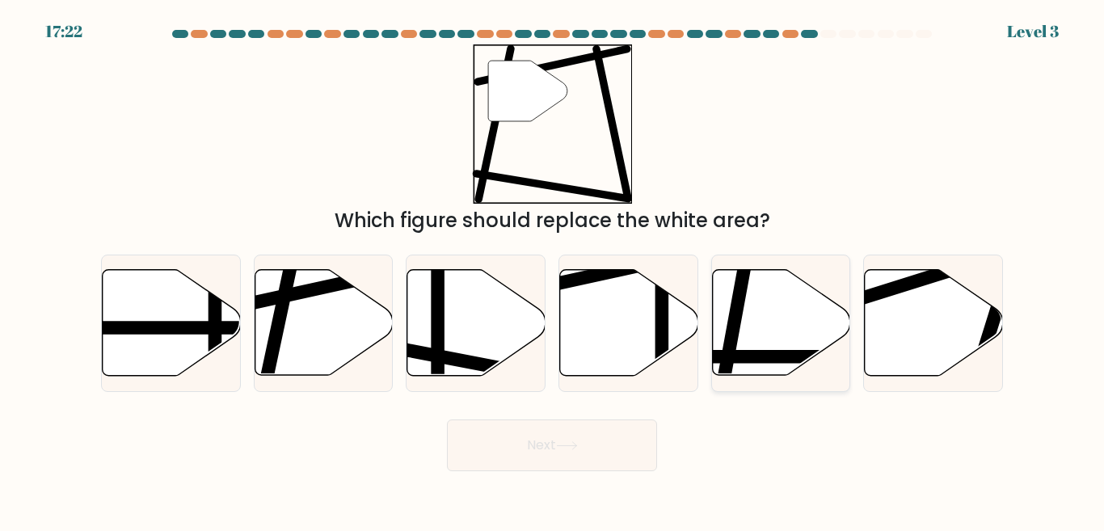
click at [773, 338] on icon at bounding box center [781, 323] width 138 height 106
click at [553, 270] on input "e." at bounding box center [552, 268] width 1 height 4
radio input "true"
click at [308, 340] on icon at bounding box center [324, 323] width 138 height 106
click at [552, 270] on input "b." at bounding box center [552, 268] width 1 height 4
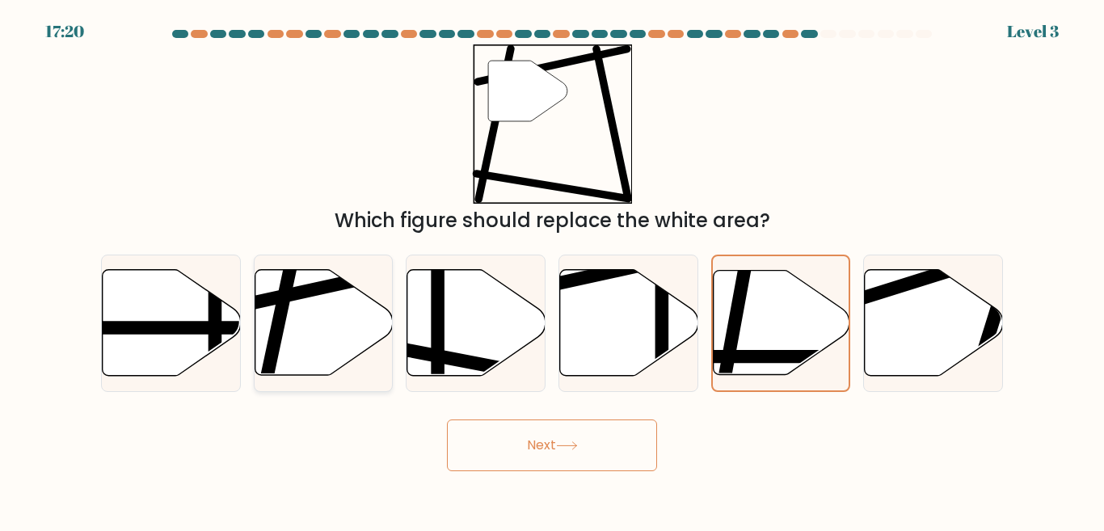
radio input "true"
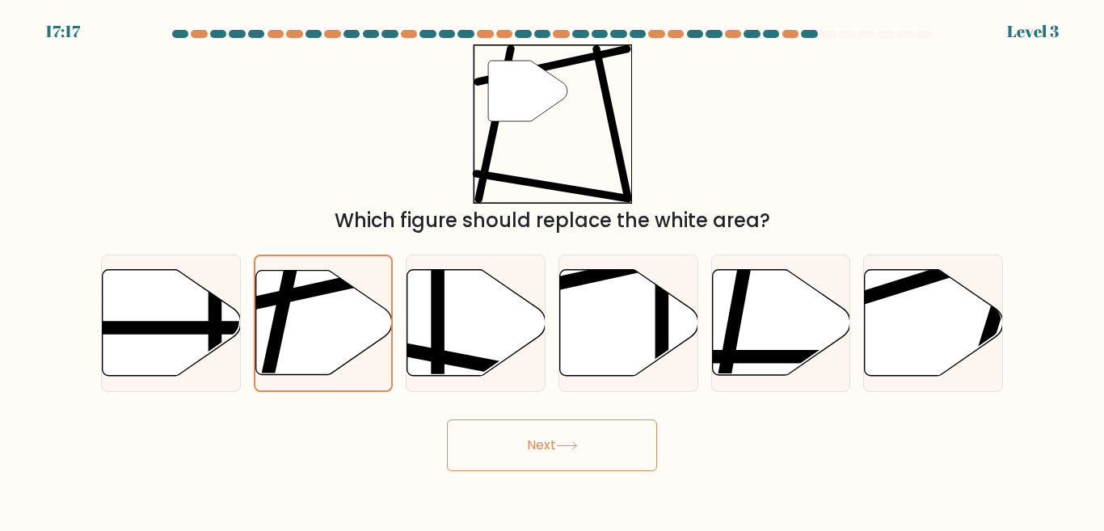
click at [569, 457] on button "Next" at bounding box center [552, 446] width 210 height 52
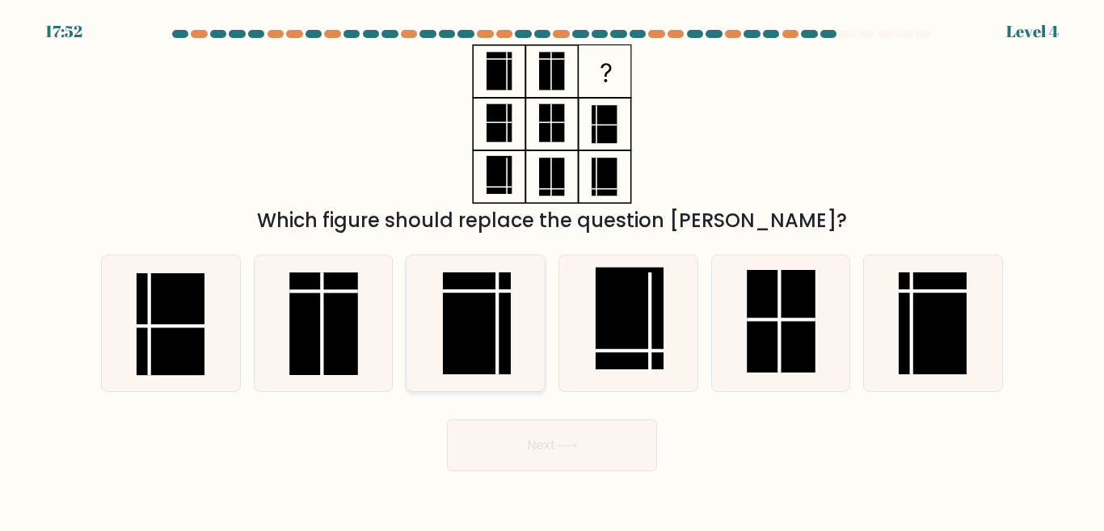
click at [513, 325] on icon at bounding box center [475, 322] width 135 height 135
click at [552, 270] on input "c." at bounding box center [552, 268] width 1 height 4
radio input "true"
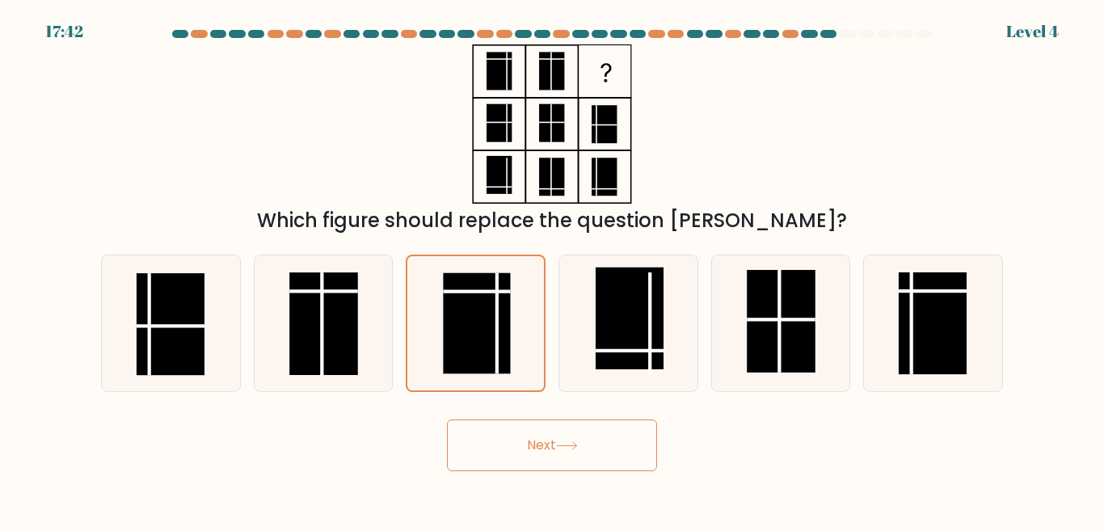
click at [499, 444] on button "Next" at bounding box center [552, 446] width 210 height 52
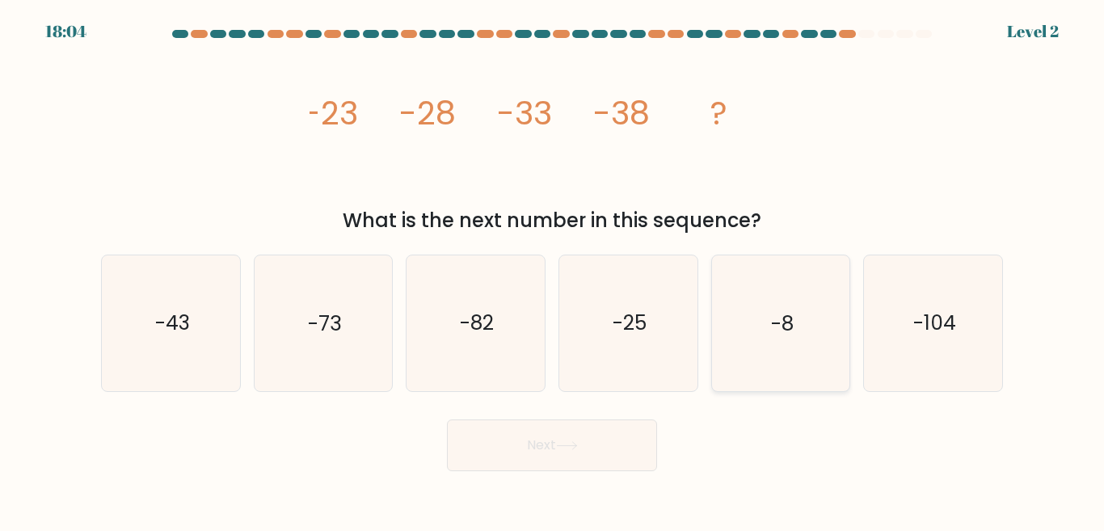
click at [820, 352] on icon "-8" at bounding box center [780, 322] width 135 height 135
click at [553, 270] on input "e. -8" at bounding box center [552, 268] width 1 height 4
radio input "true"
click at [621, 431] on button "Next" at bounding box center [552, 446] width 210 height 52
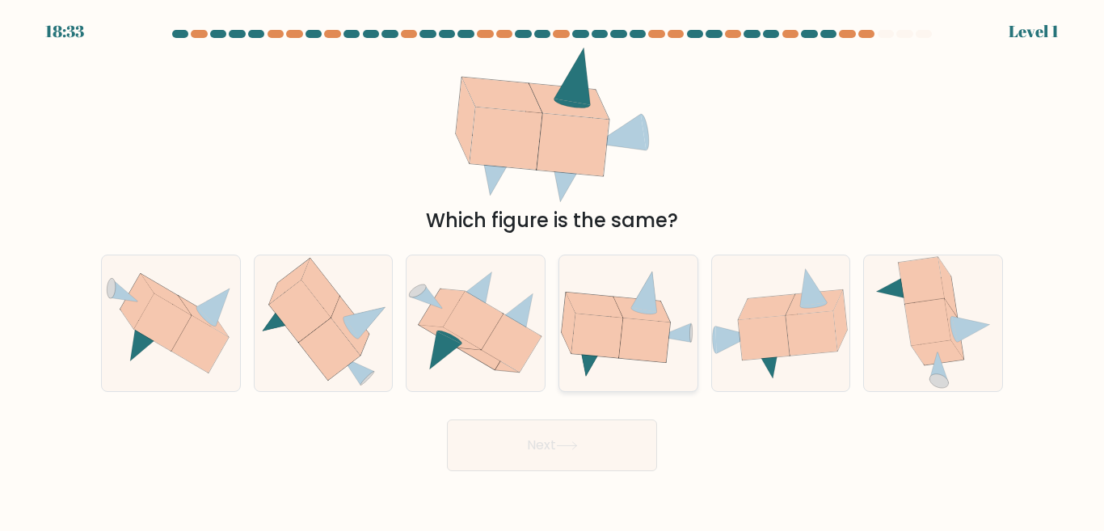
click at [622, 360] on icon at bounding box center [628, 323] width 138 height 108
click at [553, 270] on input "d." at bounding box center [552, 268] width 1 height 4
radio input "true"
click at [547, 428] on button "Next" at bounding box center [552, 446] width 210 height 52
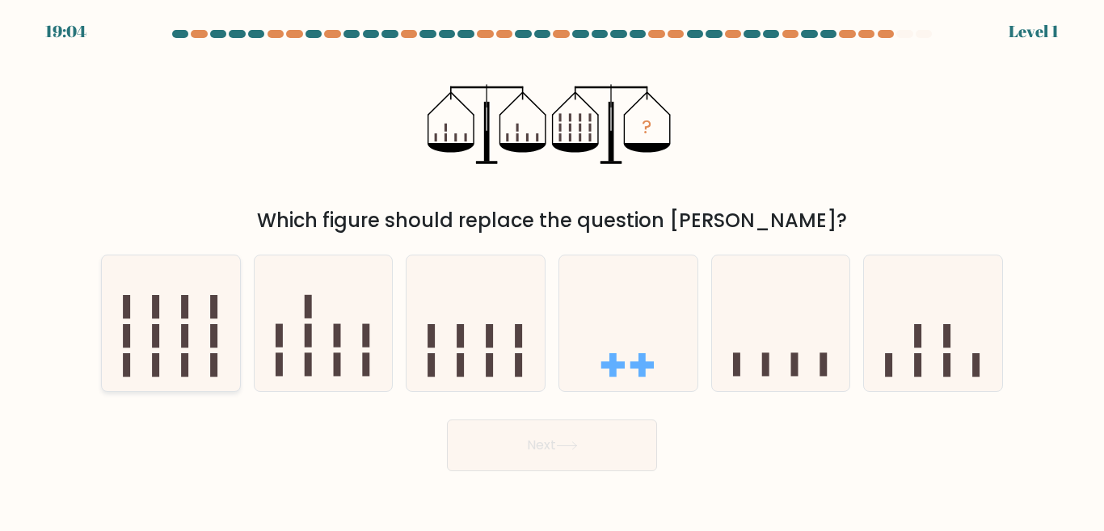
click at [158, 331] on rect at bounding box center [155, 335] width 7 height 23
click at [552, 270] on input "a." at bounding box center [552, 268] width 1 height 4
radio input "true"
click at [492, 458] on button "Next" at bounding box center [552, 446] width 210 height 52
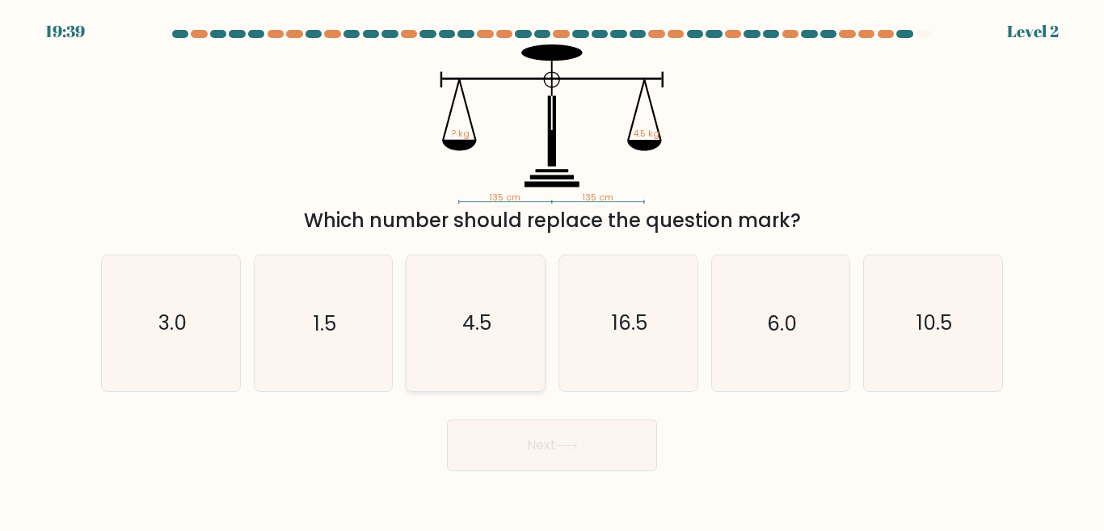
click at [438, 342] on icon "4.5" at bounding box center [475, 322] width 135 height 135
click at [552, 270] on input "c. 4.5" at bounding box center [552, 268] width 1 height 4
radio input "true"
click at [500, 430] on button "Next" at bounding box center [552, 446] width 210 height 52
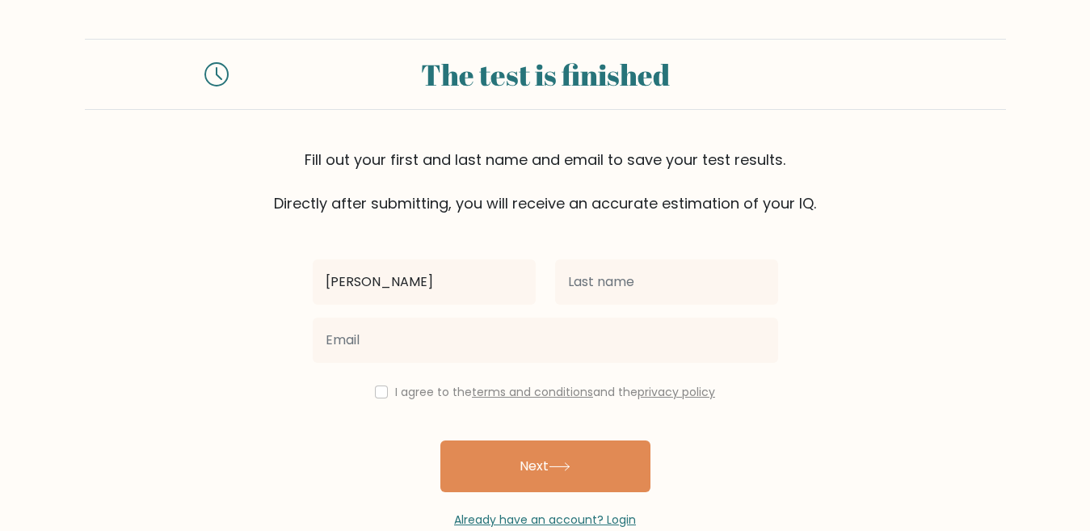
type input "[PERSON_NAME]"
click at [612, 313] on div at bounding box center [545, 340] width 485 height 58
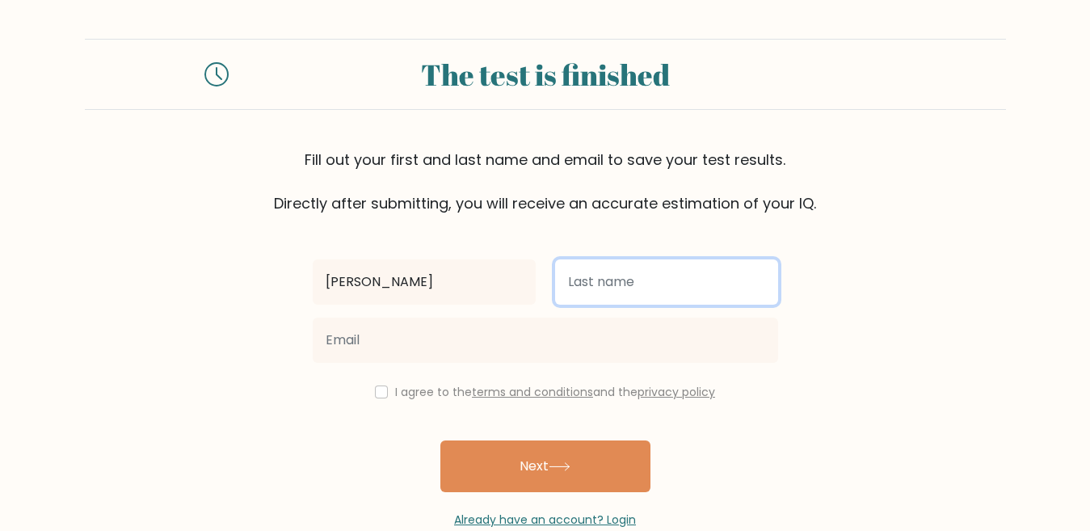
click at [609, 297] on input "text" at bounding box center [666, 281] width 223 height 45
type input "mento"
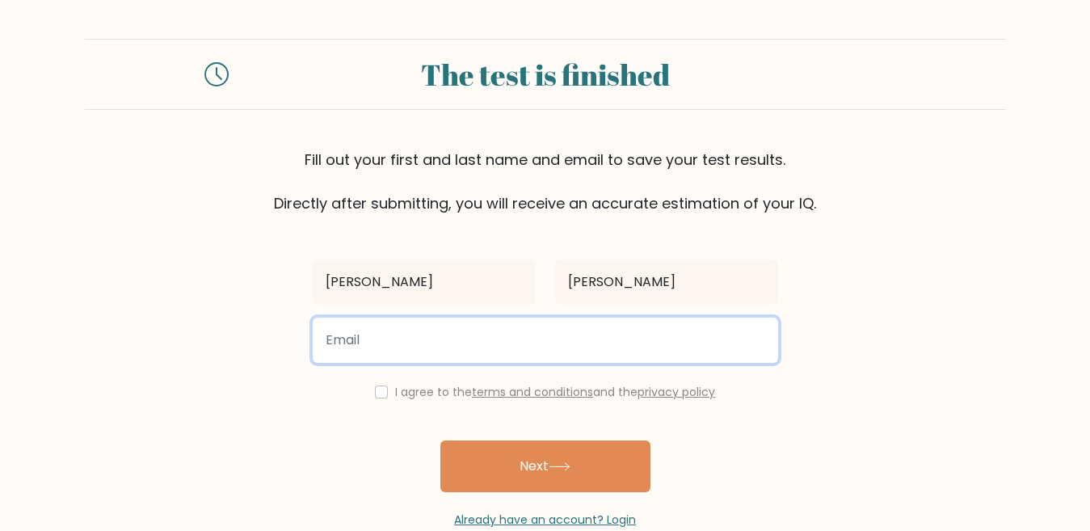
click at [492, 342] on input "email" at bounding box center [546, 340] width 466 height 45
click at [347, 341] on input "email" at bounding box center [546, 340] width 466 height 45
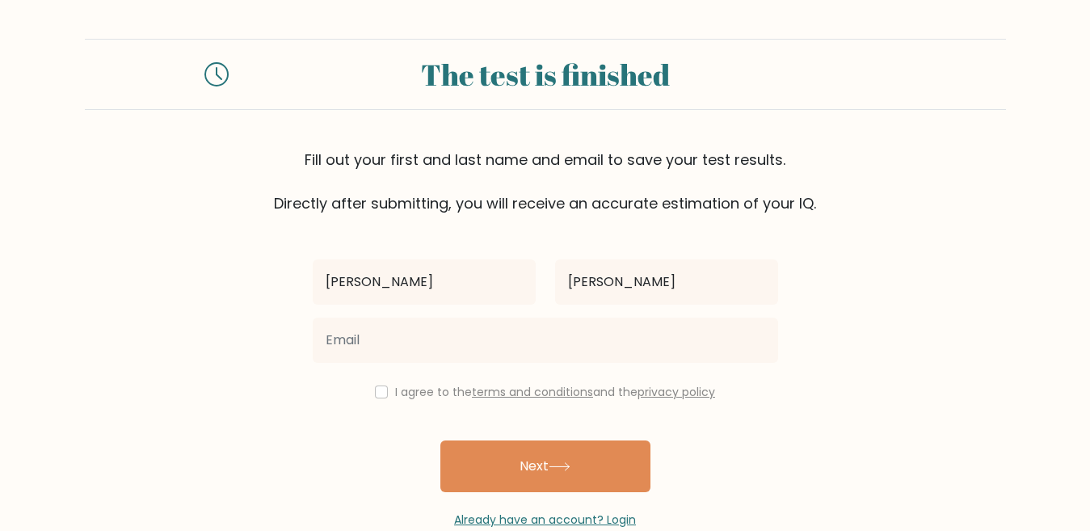
click at [719, 313] on div at bounding box center [545, 340] width 485 height 58
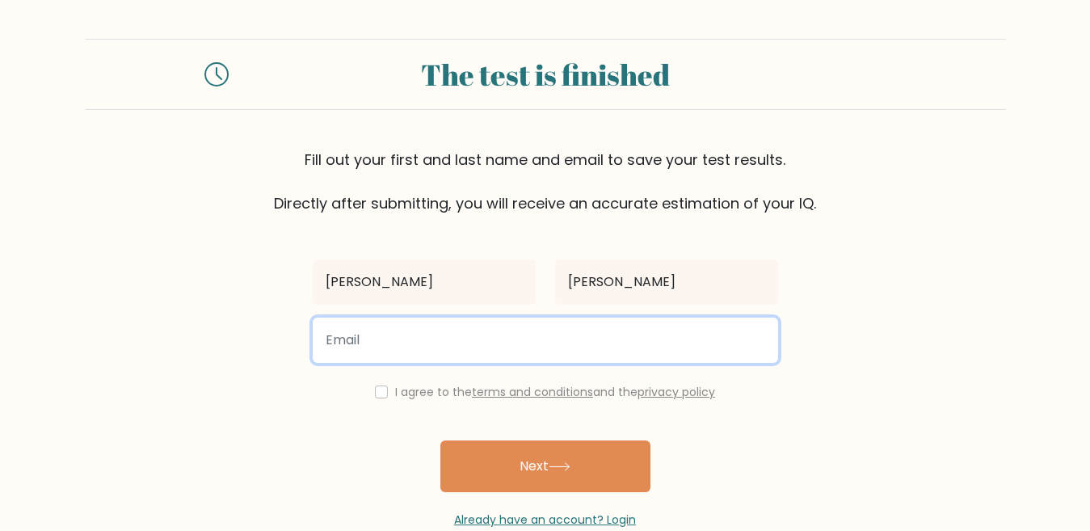
click at [475, 331] on input "email" at bounding box center [546, 340] width 466 height 45
paste input "labeyak520@gta5hx.com"
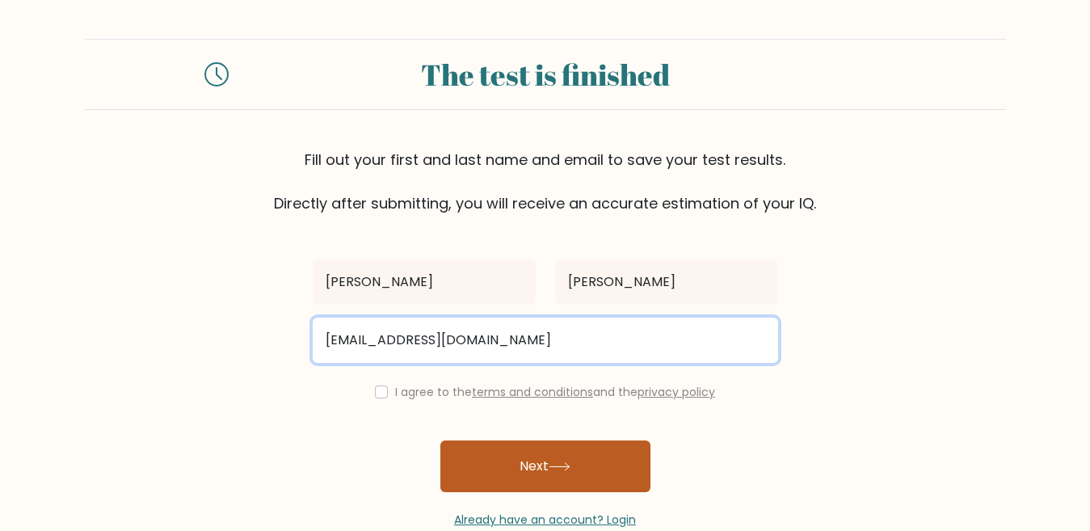
type input "labeyak520@gta5hx.com"
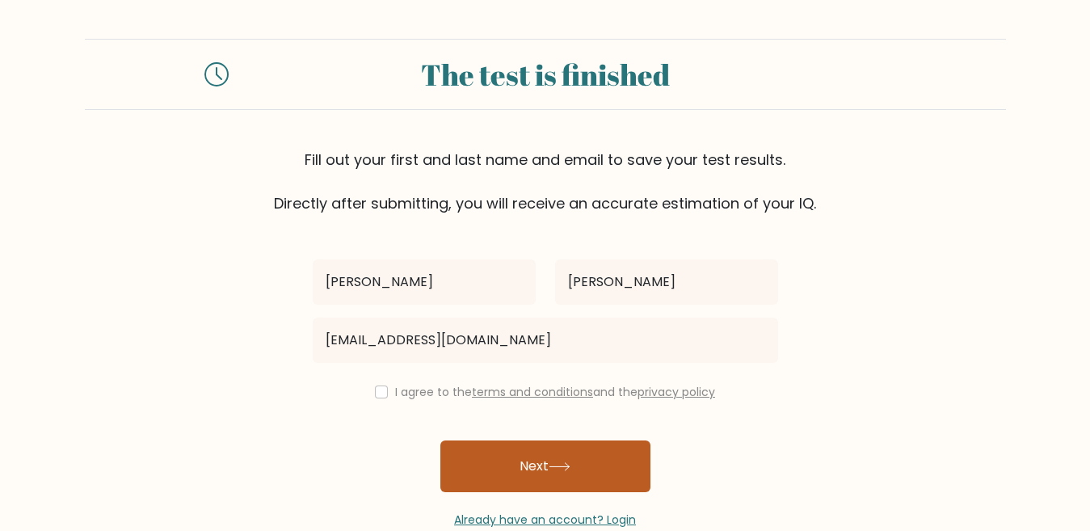
click at [500, 450] on button "Next" at bounding box center [546, 467] width 210 height 52
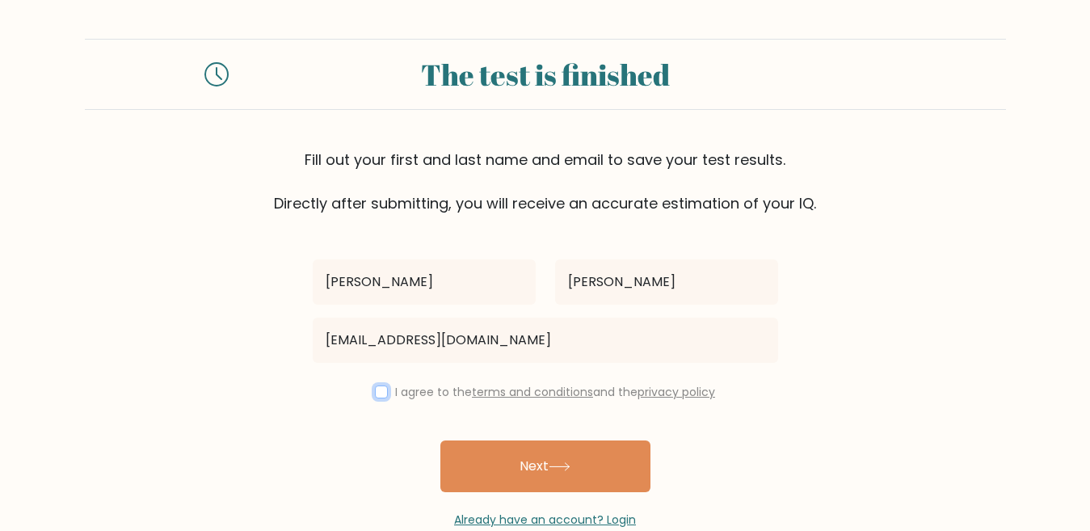
click at [377, 388] on input "checkbox" at bounding box center [381, 392] width 13 height 13
checkbox input "true"
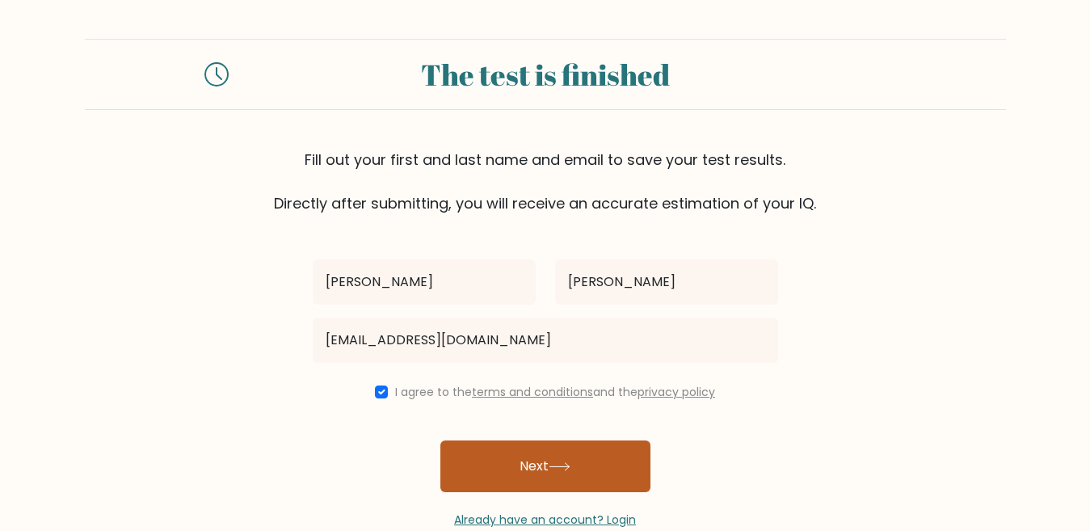
click at [510, 458] on button "Next" at bounding box center [546, 467] width 210 height 52
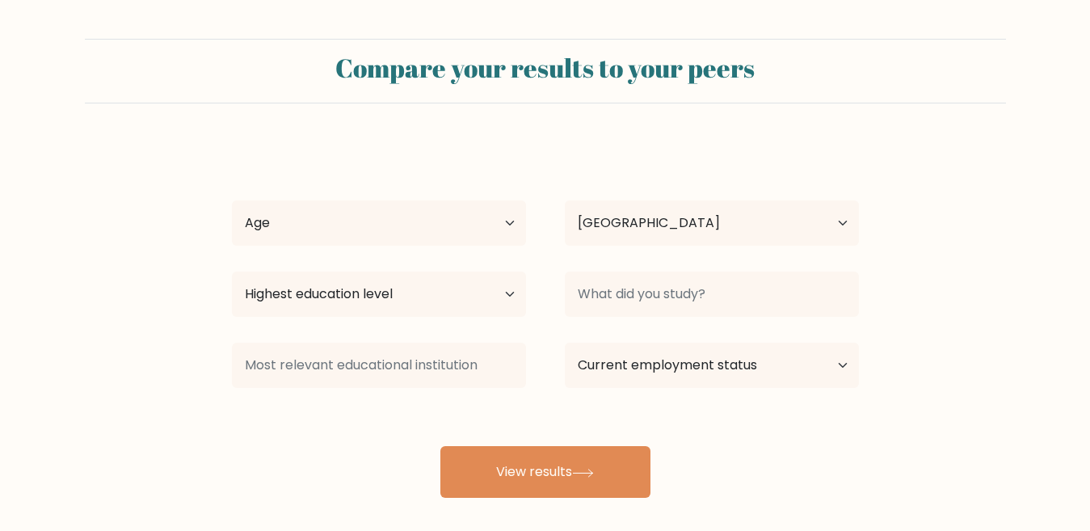
select select "VE"
click at [337, 231] on select "Age Under 18 years old 18-24 years old 25-34 years old 35-44 years old 45-54 ye…" at bounding box center [379, 222] width 294 height 45
click at [82, 133] on form "Compare your results to your peers lola mento Age Under 18 years old 18-24 year…" at bounding box center [545, 268] width 1090 height 459
click at [374, 235] on select "Age Under 18 years old 18-24 years old 25-34 years old 35-44 years old 45-54 ye…" at bounding box center [379, 222] width 294 height 45
select select "18_24"
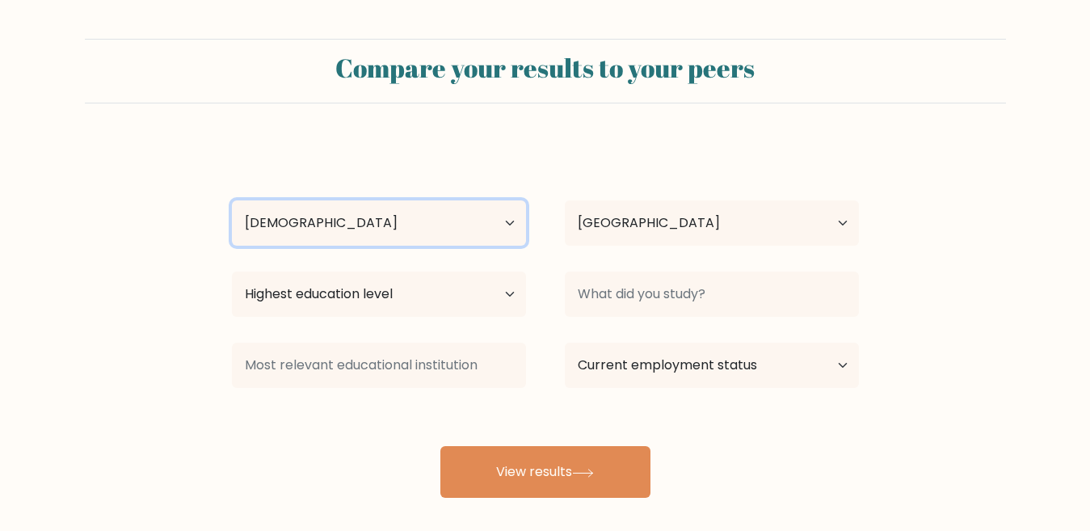
click at [232, 200] on select "Age Under 18 years old 18-24 years old 25-34 years old 35-44 years old 45-54 ye…" at bounding box center [379, 222] width 294 height 45
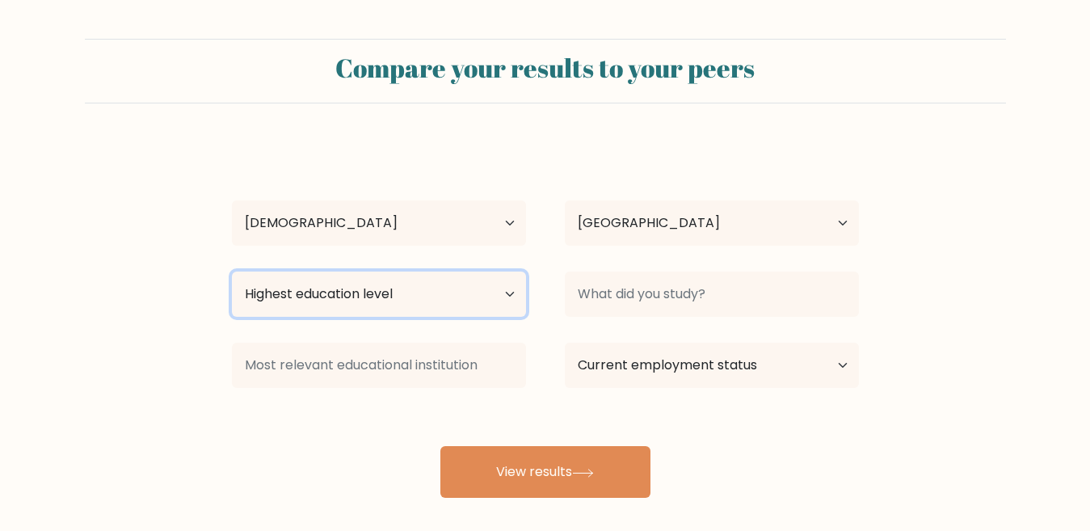
click at [374, 293] on select "Highest education level No schooling Primary Lower Secondary Upper Secondary Oc…" at bounding box center [379, 294] width 294 height 45
select select "upper_secondary"
click at [232, 272] on select "Highest education level No schooling Primary Lower Secondary Upper Secondary Oc…" at bounding box center [379, 294] width 294 height 45
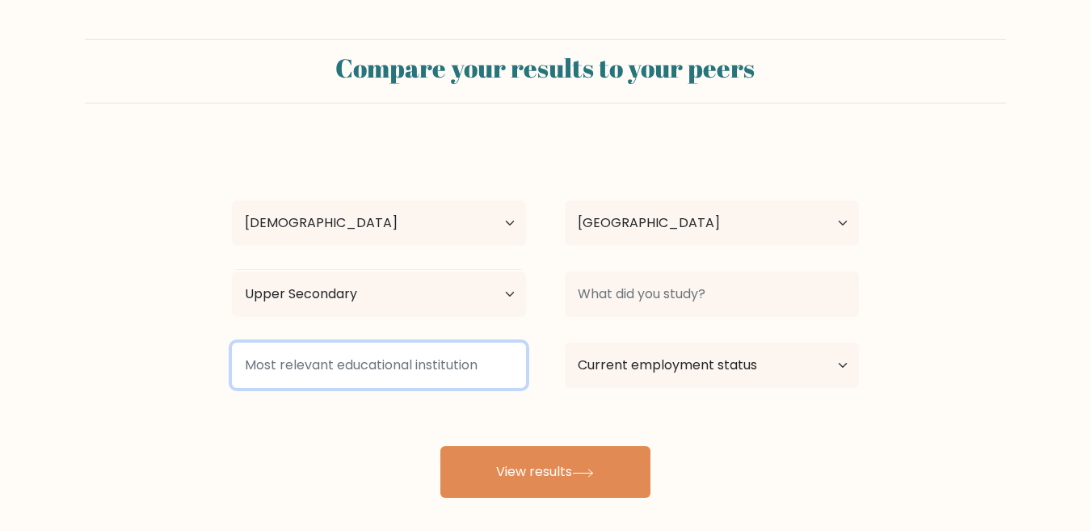
click at [406, 352] on input at bounding box center [379, 365] width 294 height 45
type input "opyu"
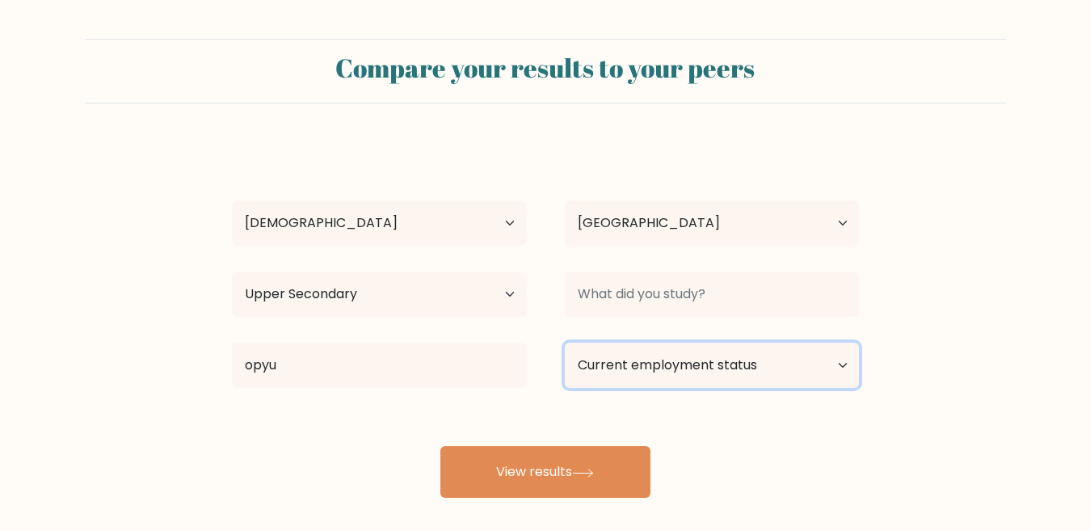
click at [631, 373] on select "Current employment status Employed Student Retired Other / prefer not to answer" at bounding box center [712, 365] width 294 height 45
select select "student"
click at [565, 343] on select "Current employment status Employed Student Retired Other / prefer not to answer" at bounding box center [712, 365] width 294 height 45
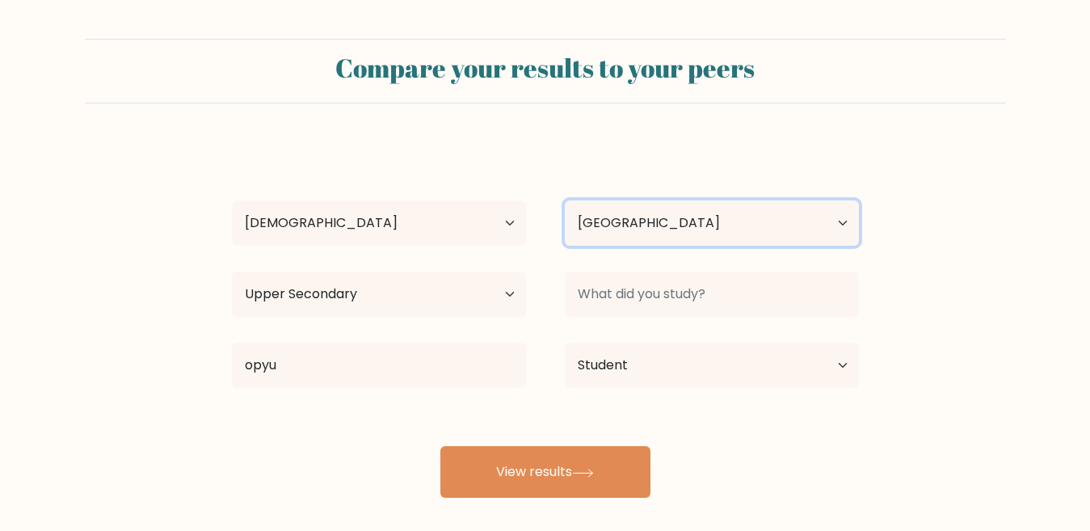
click at [644, 215] on select "Country Afghanistan Albania Algeria American Samoa Andorra Angola Anguilla Anta…" at bounding box center [712, 222] width 294 height 45
select select "GB"
click at [565, 200] on select "Country Afghanistan Albania Algeria American Samoa Andorra Angola Anguilla Anta…" at bounding box center [712, 222] width 294 height 45
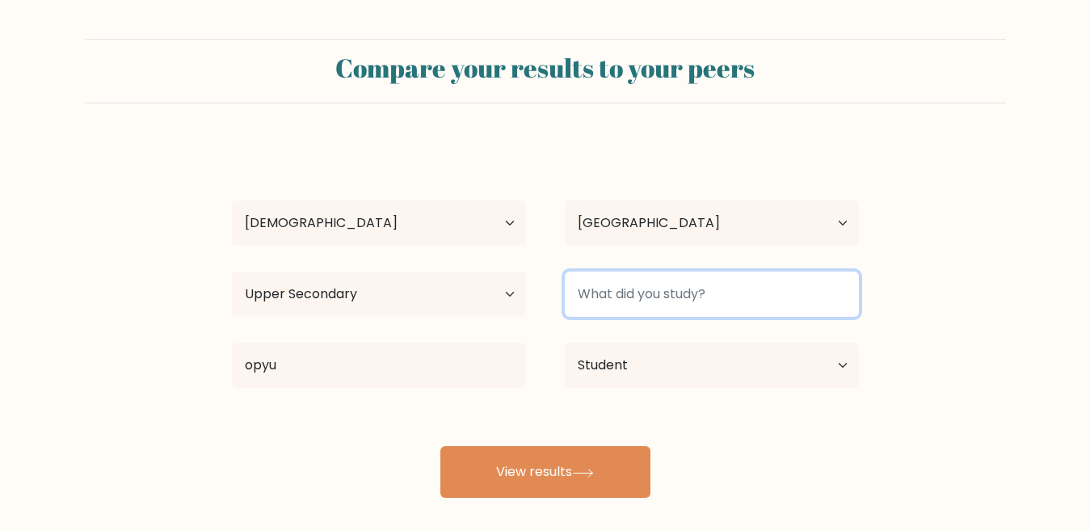
click at [617, 314] on input at bounding box center [712, 294] width 294 height 45
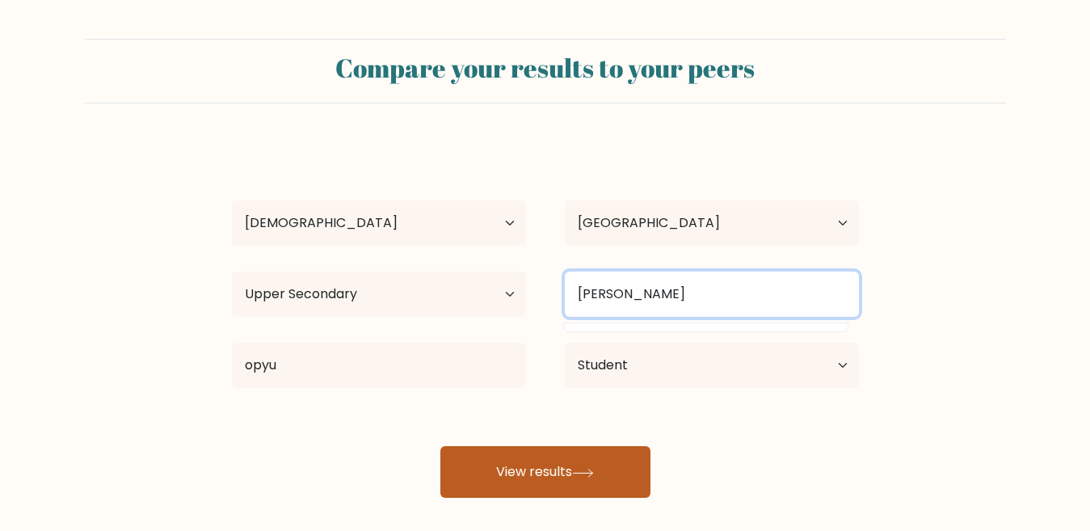
type input "koli"
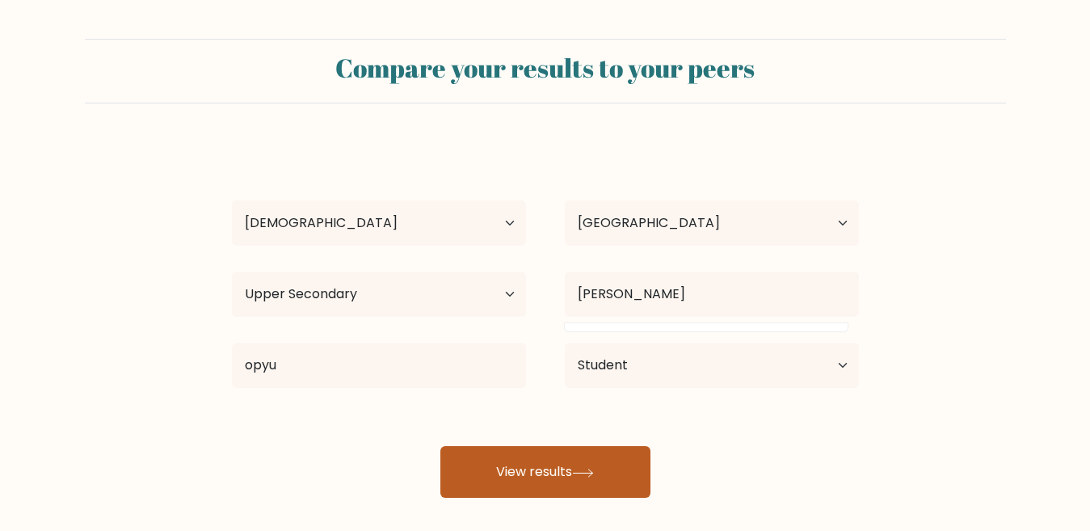
click at [500, 479] on button "View results" at bounding box center [546, 472] width 210 height 52
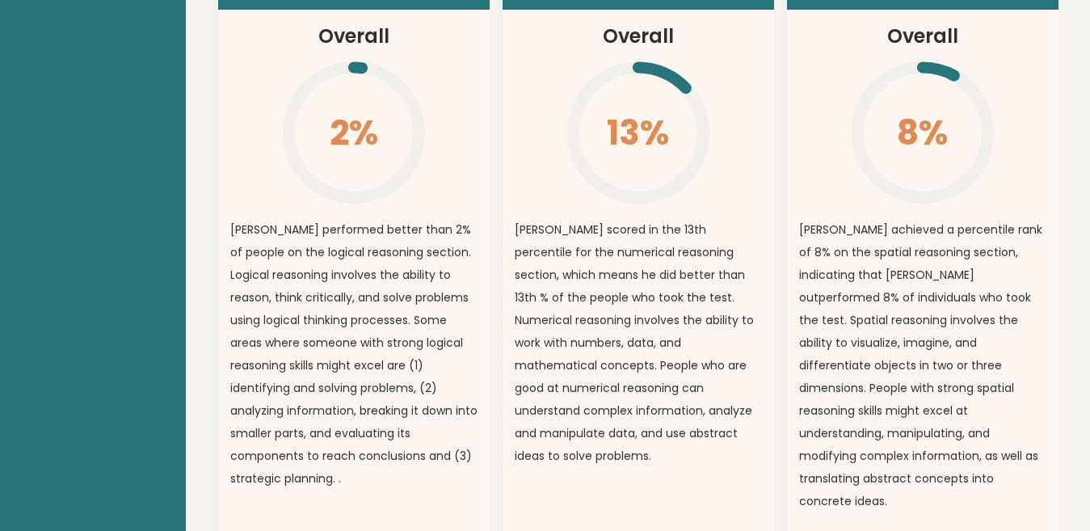
scroll to position [1460, 0]
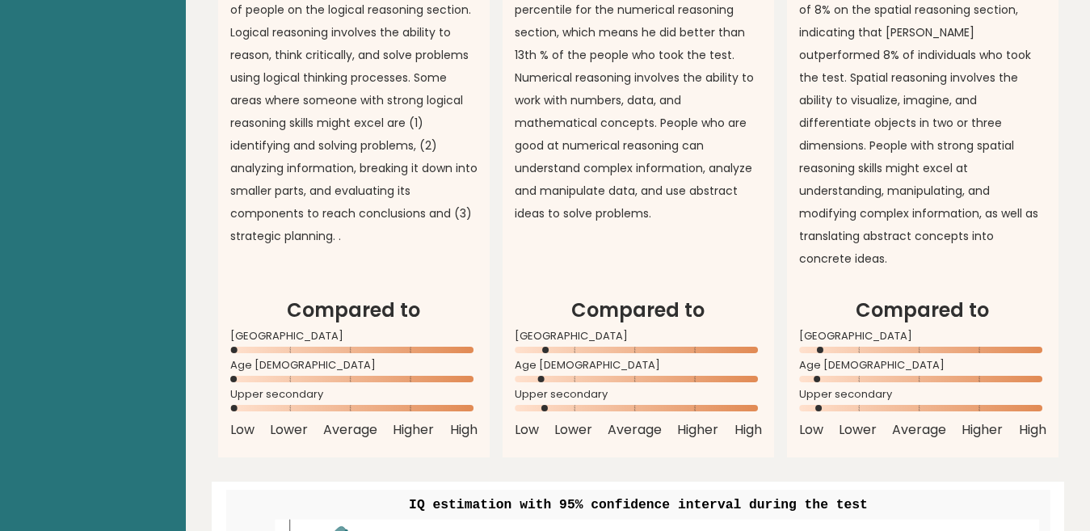
drag, startPoint x: 542, startPoint y: 335, endPoint x: 530, endPoint y: 338, distance: 11.8
click at [530, 376] on icon at bounding box center [638, 379] width 247 height 6
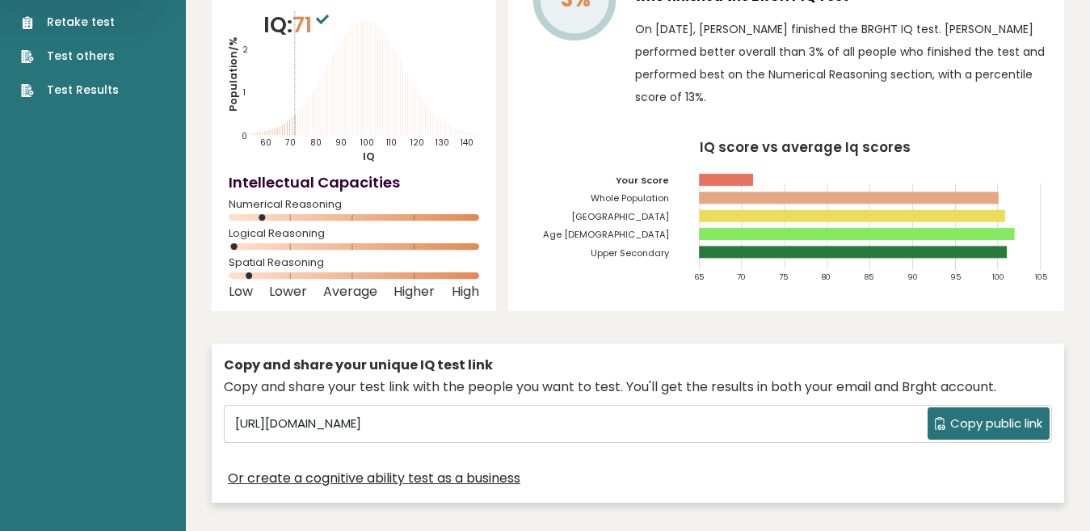
scroll to position [5, 0]
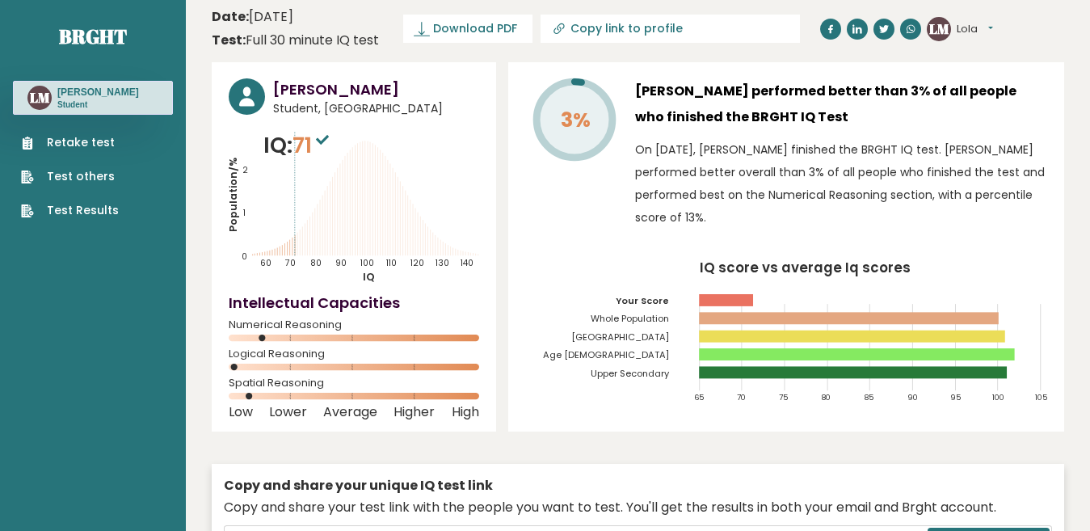
click at [325, 139] on sup at bounding box center [322, 139] width 21 height 23
